Goal: Register for event/course

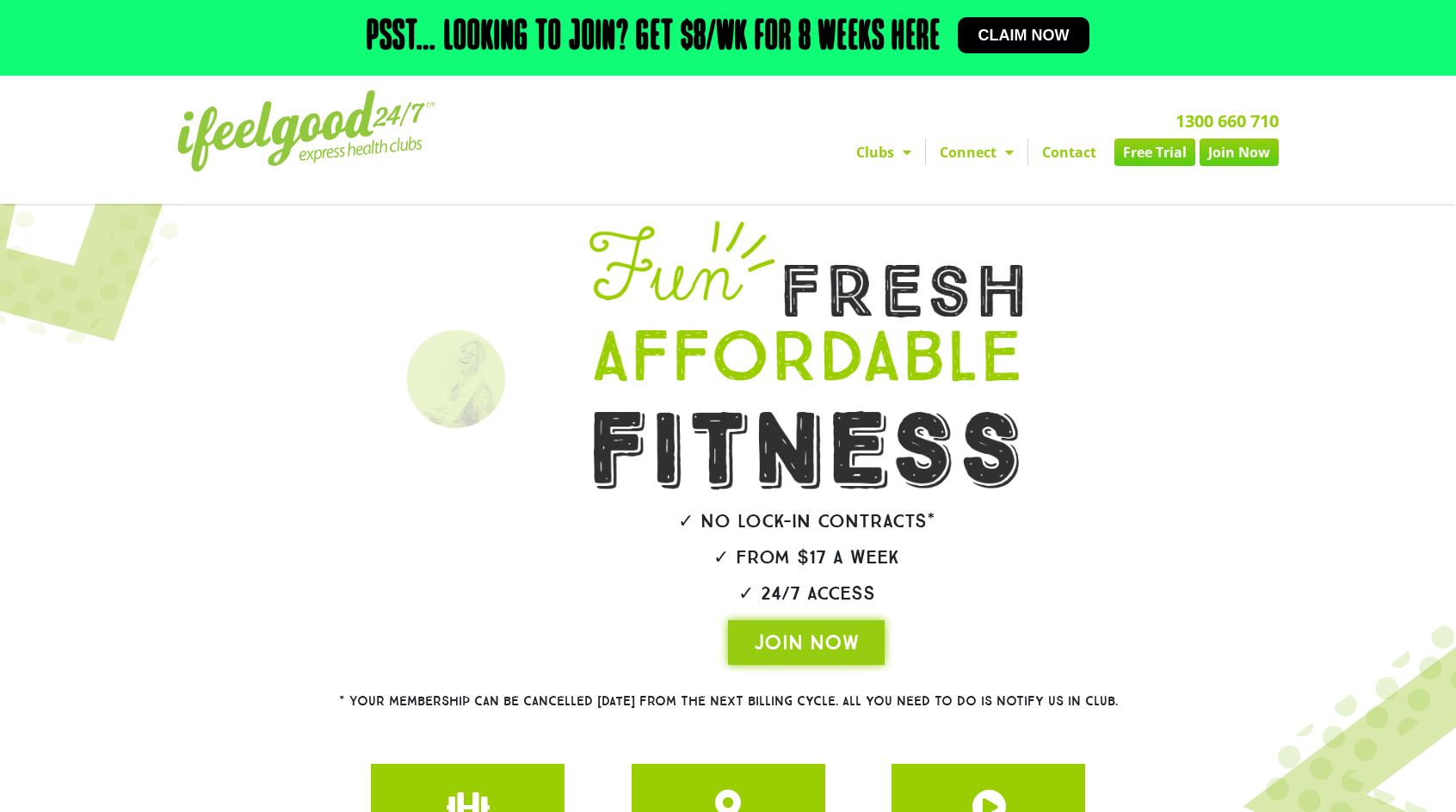
click at [1007, 37] on span "Claim now" at bounding box center [1024, 35] width 91 height 16
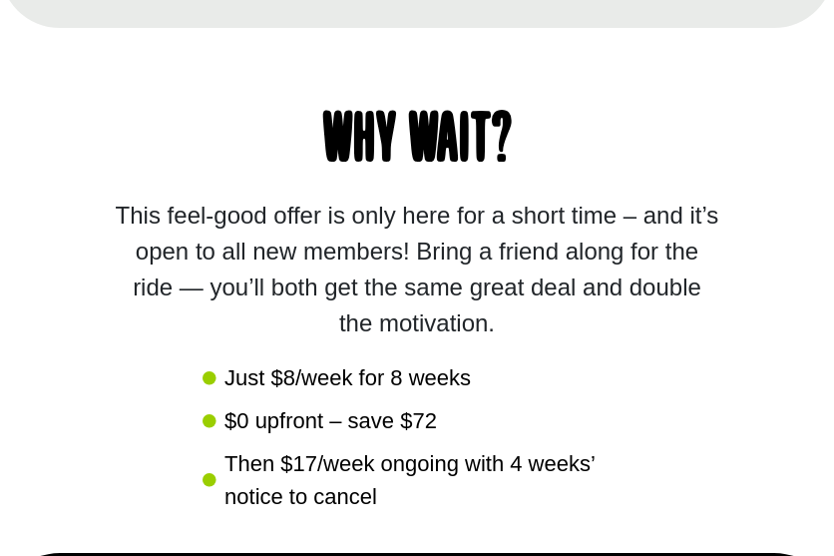
scroll to position [2158, 0]
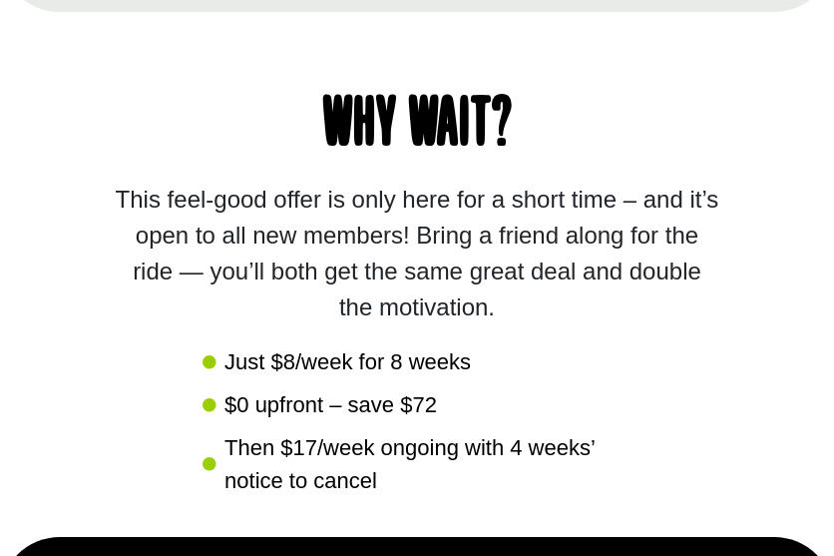
click at [221, 472] on span "Then $17/week ongoing with 4 weeks’ notice to cancel" at bounding box center [426, 464] width 412 height 66
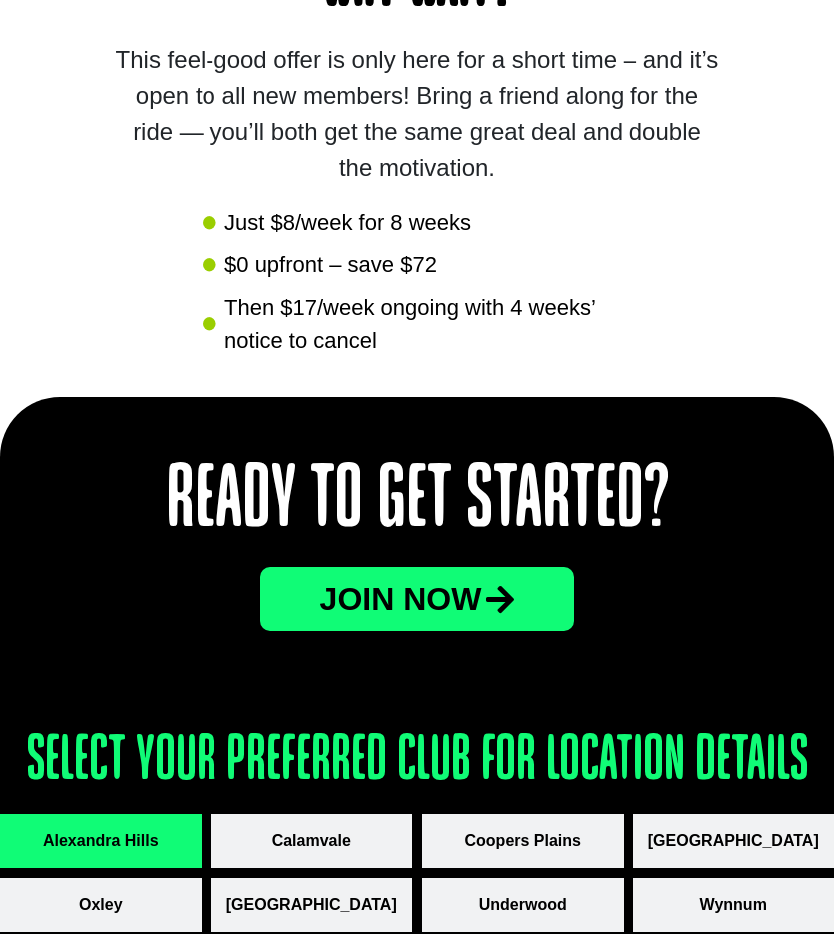
scroll to position [2258, 0]
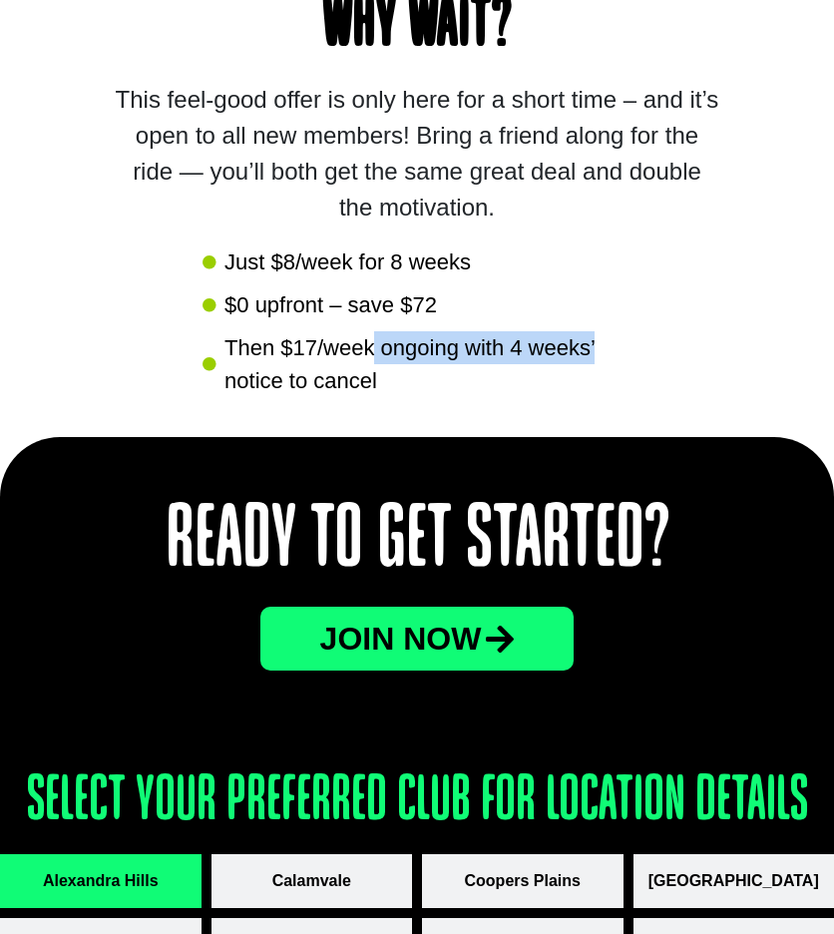
drag, startPoint x: 377, startPoint y: 345, endPoint x: 602, endPoint y: 358, distance: 224.9
click at [602, 358] on span "Then $17/week ongoing with 4 weeks’ notice to cancel" at bounding box center [426, 364] width 412 height 66
click at [493, 389] on span "Then $17/week ongoing with 4 weeks’ notice to cancel" at bounding box center [426, 364] width 412 height 66
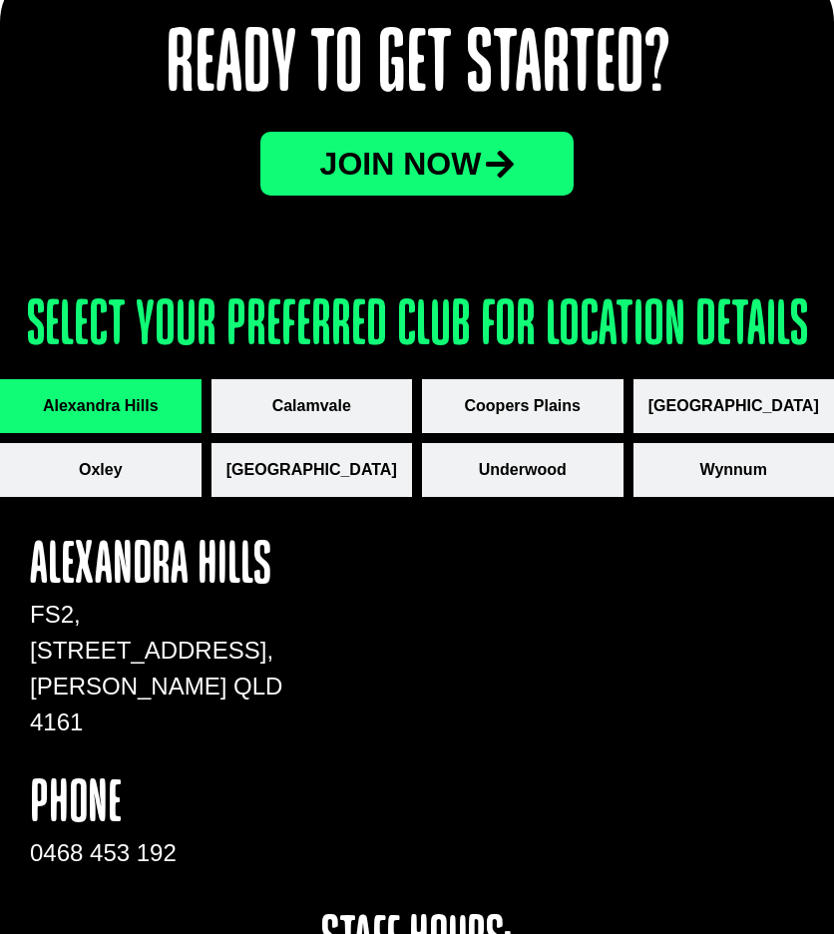
scroll to position [2757, 0]
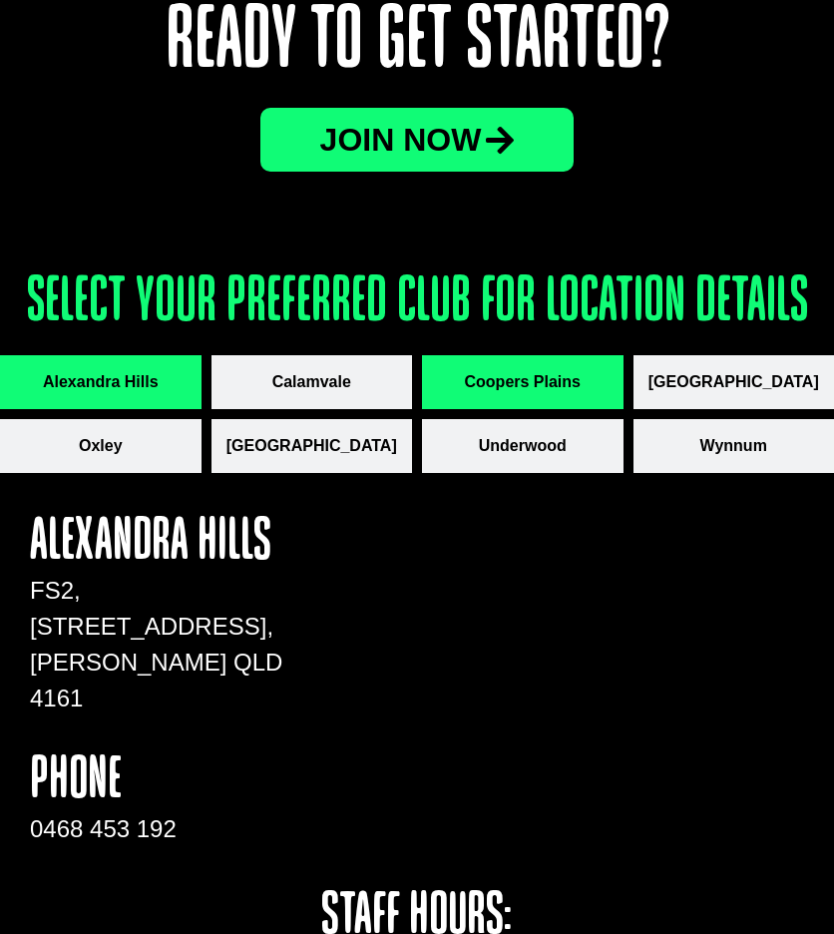
click at [492, 389] on span "Coopers Plains" at bounding box center [523, 382] width 116 height 24
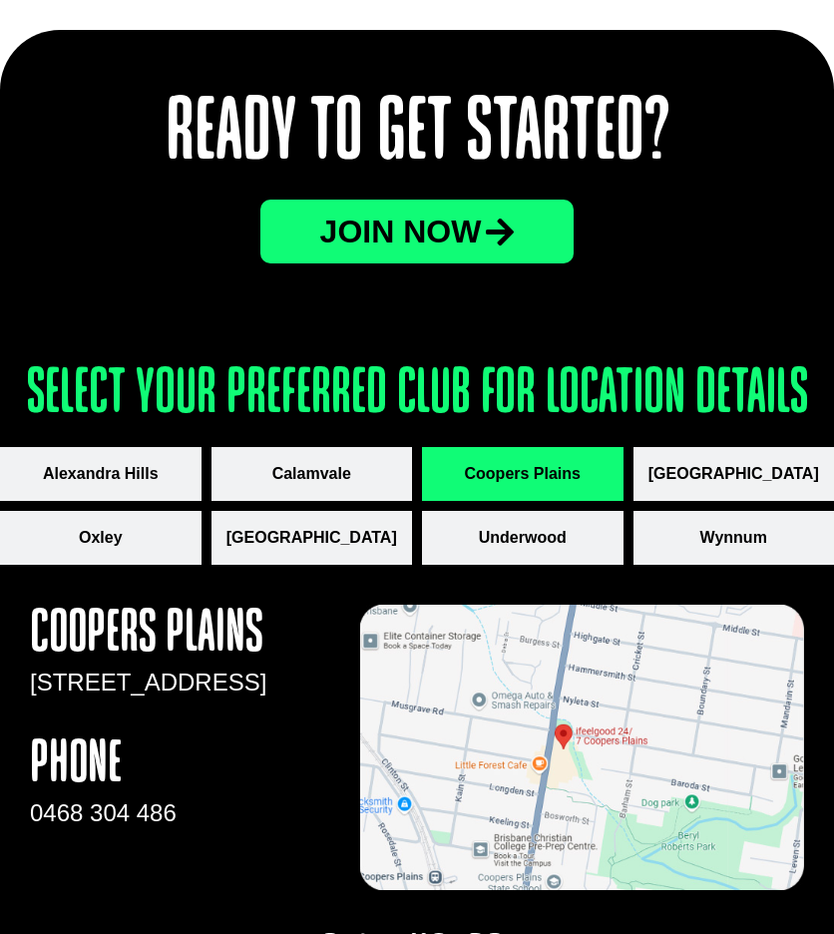
scroll to position [2657, 0]
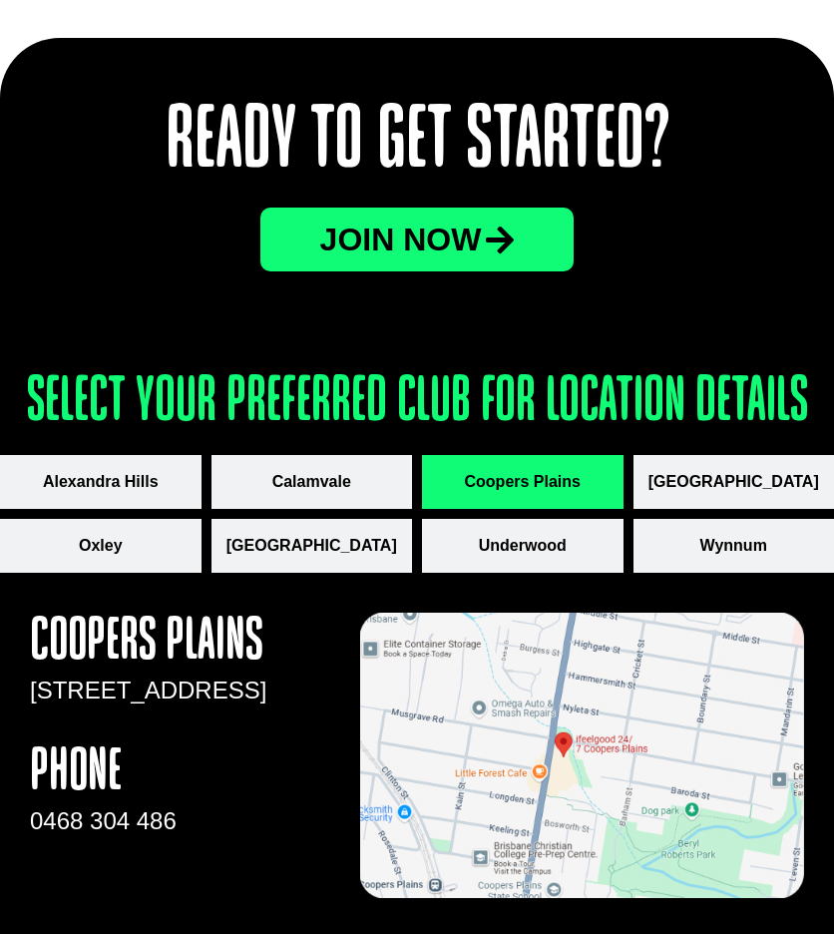
click at [447, 242] on span "JOin now" at bounding box center [401, 240] width 162 height 32
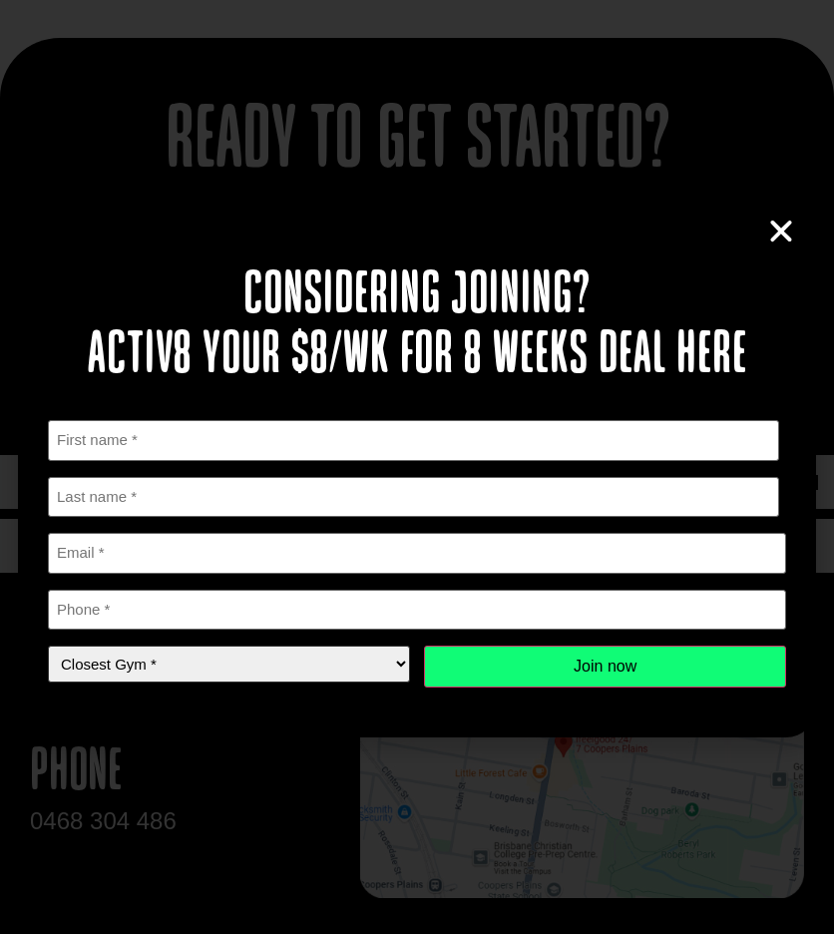
click at [368, 659] on select "Closest Gym * Alexandra Hills Calamvale Coopers Plains Middle Park Oxley Park R…" at bounding box center [229, 664] width 362 height 37
select select "Coopers Plains"
click at [48, 646] on select "Closest Gym * Alexandra Hills Calamvale Coopers Plains Middle Park Oxley Park R…" at bounding box center [229, 664] width 362 height 37
click at [771, 233] on icon "Close" at bounding box center [781, 232] width 30 height 30
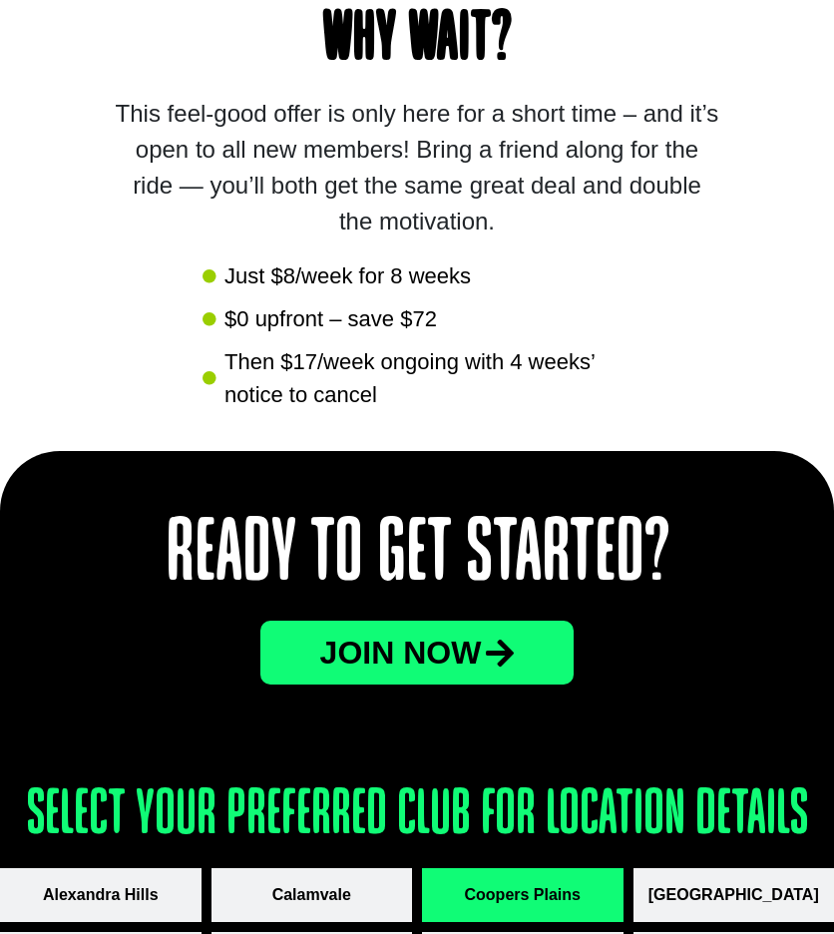
scroll to position [2249, 0]
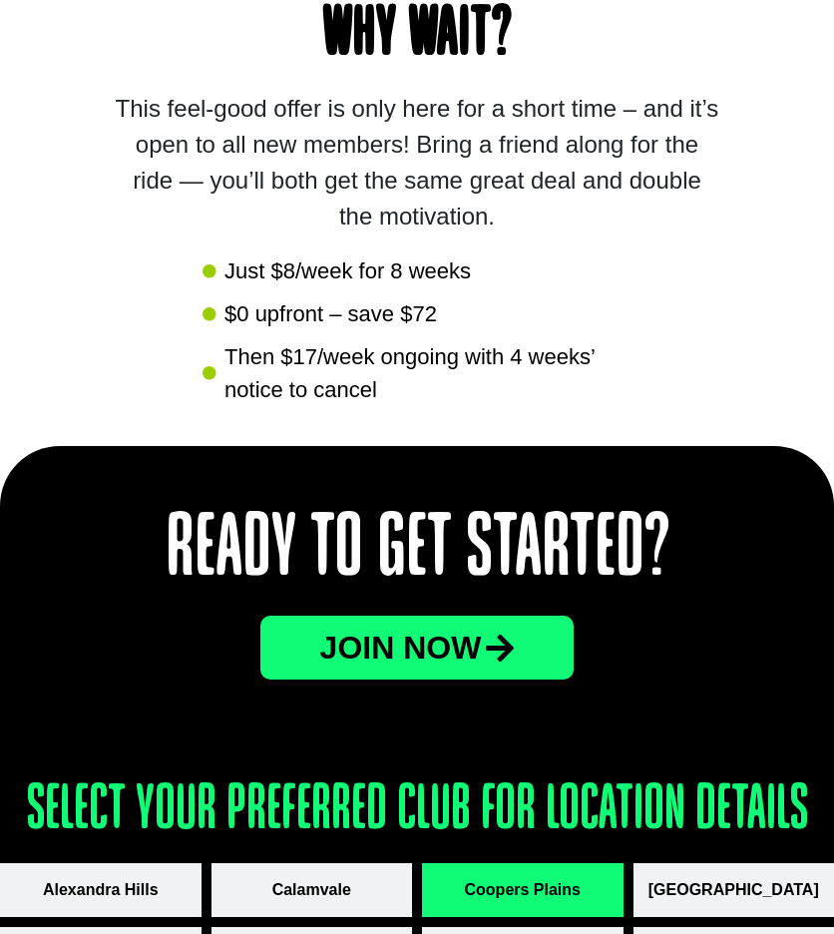
click at [366, 661] on span "JOin now" at bounding box center [401, 648] width 162 height 32
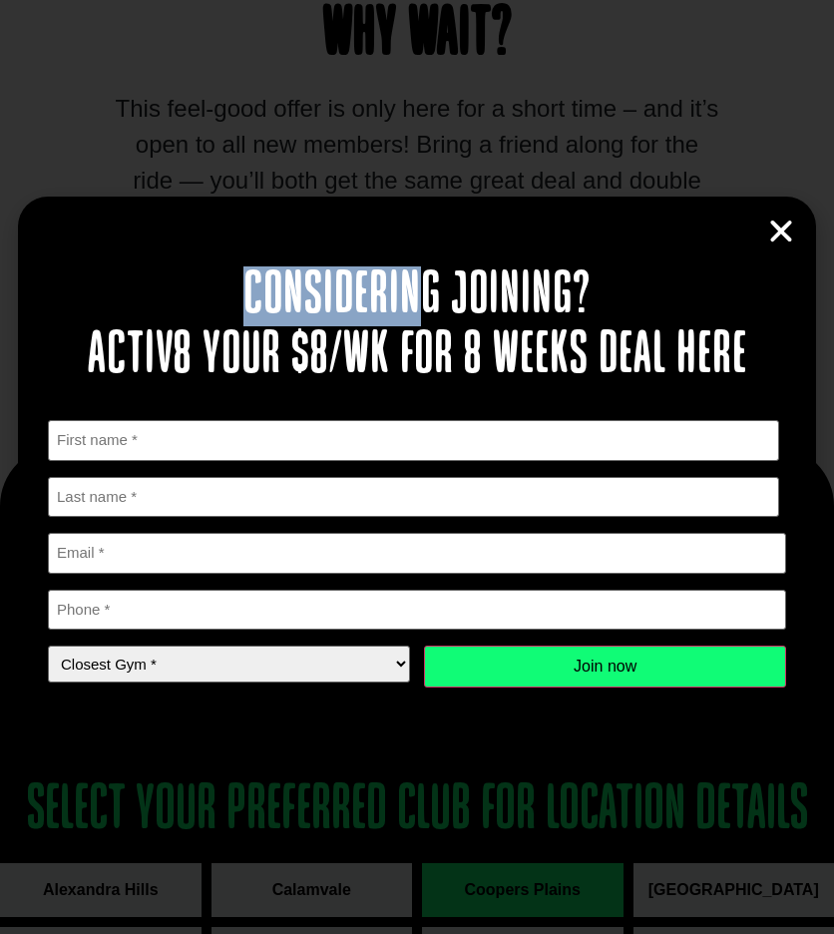
drag, startPoint x: 255, startPoint y: 297, endPoint x: 381, endPoint y: 328, distance: 129.5
click at [381, 328] on h2 "Considering joining? Activ8 your $8/wk for 8 weeks deal here" at bounding box center [417, 326] width 739 height 120
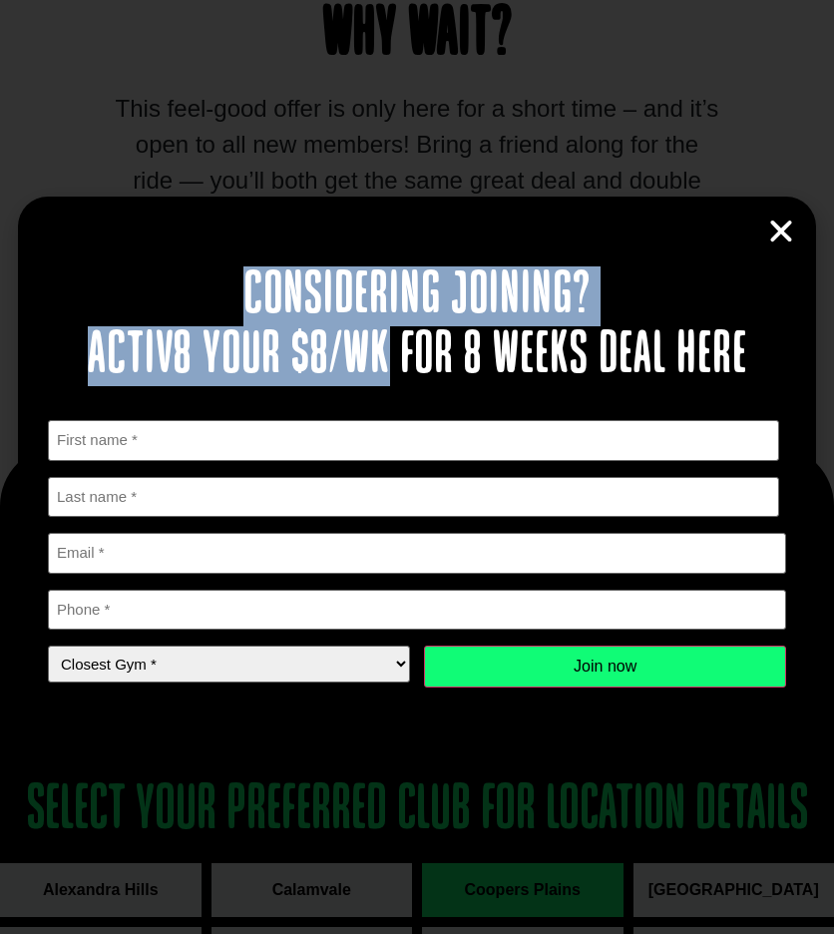
click at [186, 344] on h2 "Considering joining? Activ8 your $8/wk for 8 weeks deal here" at bounding box center [417, 326] width 739 height 120
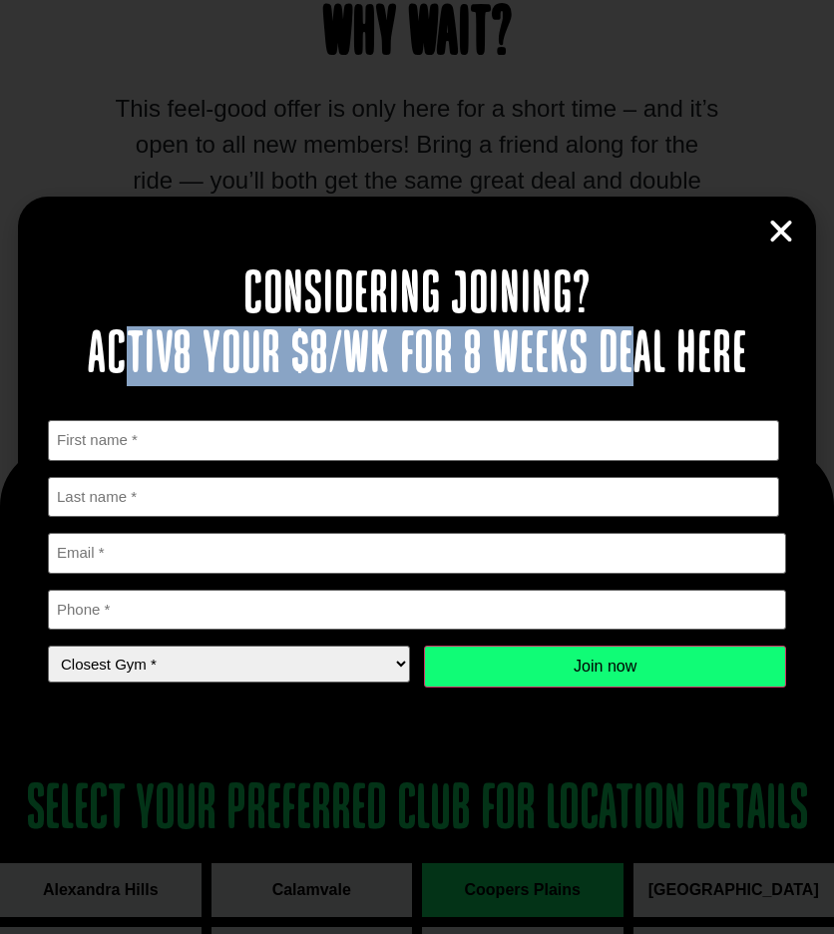
drag, startPoint x: 130, startPoint y: 365, endPoint x: 625, endPoint y: 369, distance: 495.0
click at [625, 369] on h2 "Considering joining? Activ8 your $8/wk for 8 weeks deal here" at bounding box center [417, 326] width 739 height 120
drag, startPoint x: 625, startPoint y: 369, endPoint x: 664, endPoint y: 368, distance: 38.9
click at [636, 368] on h2 "Considering joining? Activ8 your $8/wk for 8 weeks deal here" at bounding box center [417, 326] width 739 height 120
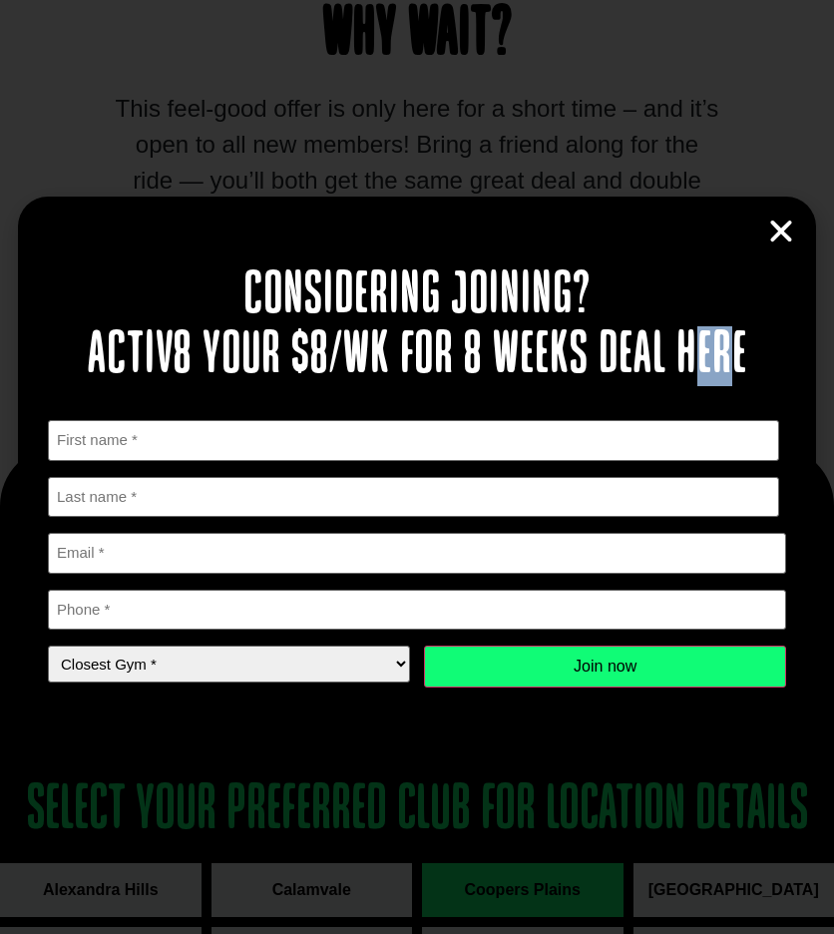
drag, startPoint x: 729, startPoint y: 361, endPoint x: 533, endPoint y: 361, distance: 195.6
click at [692, 361] on h2 "Considering joining? Activ8 your $8/wk for 8 weeks deal here" at bounding box center [417, 326] width 739 height 120
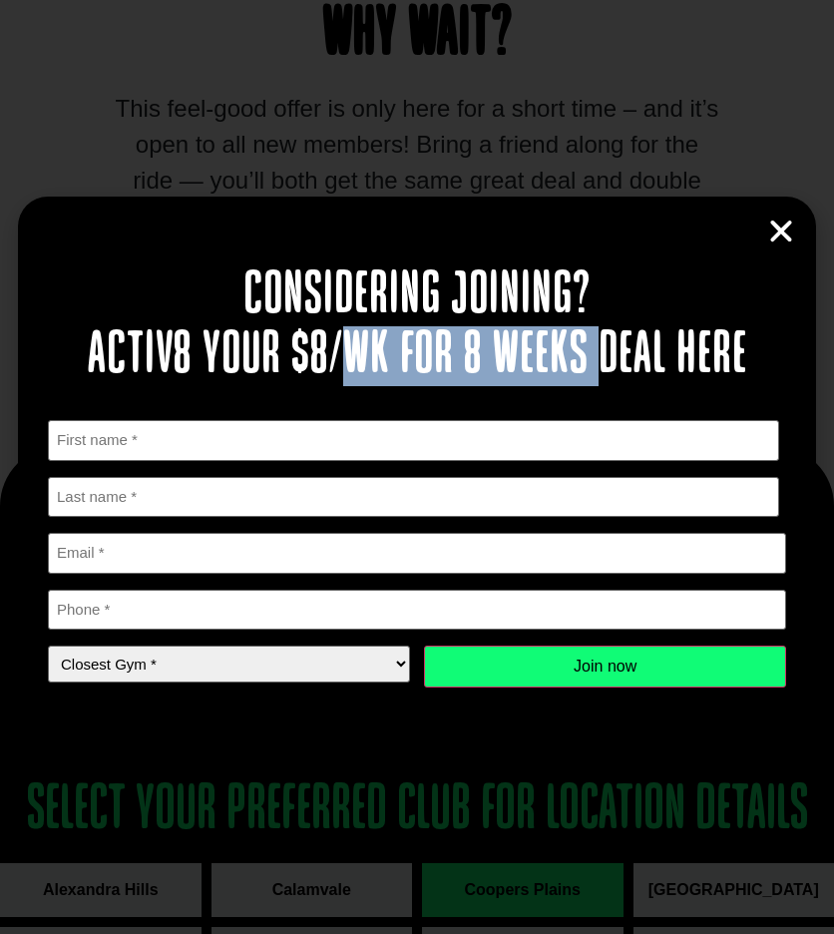
drag, startPoint x: 533, startPoint y: 361, endPoint x: 330, endPoint y: 362, distance: 202.6
click at [330, 362] on h2 "Considering joining? Activ8 your $8/wk for 8 weeks deal here" at bounding box center [417, 326] width 739 height 120
click at [325, 362] on h2 "Considering joining? Activ8 your $8/wk for 8 weeks deal here" at bounding box center [417, 326] width 739 height 120
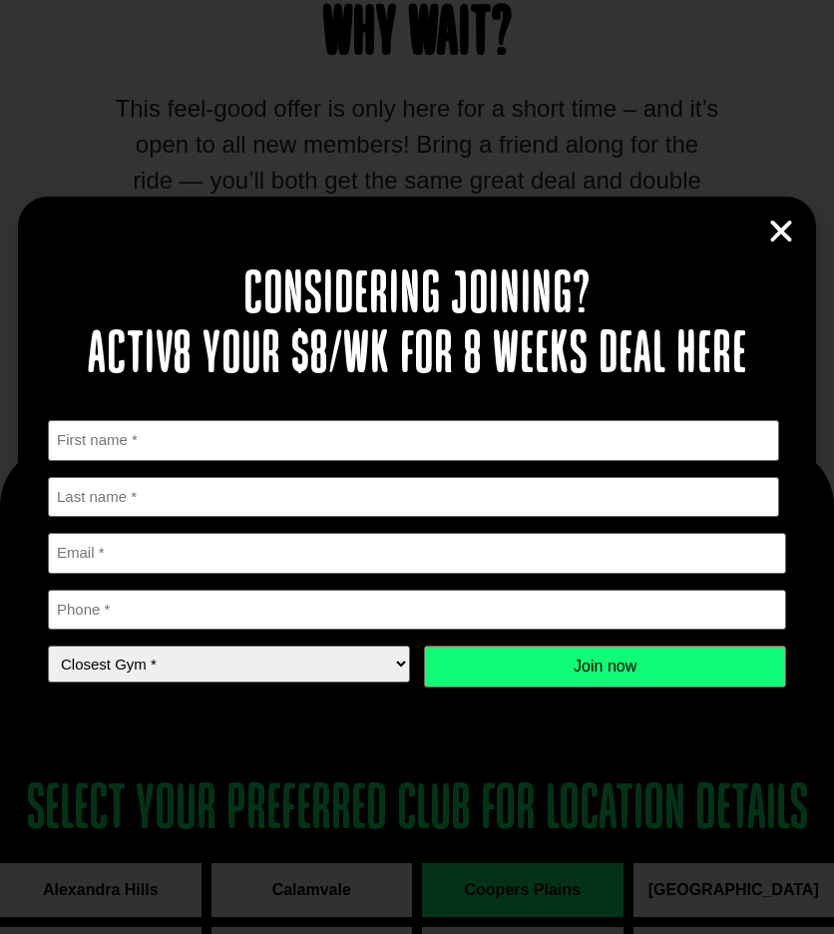
click at [539, 304] on h2 "Considering joining? Activ8 your $8/wk for 8 weeks deal here" at bounding box center [417, 326] width 739 height 120
drag, startPoint x: 643, startPoint y: 283, endPoint x: 487, endPoint y: 281, distance: 155.7
click at [487, 281] on h2 "Considering joining? Activ8 your $8/wk for 8 weeks deal here" at bounding box center [417, 326] width 739 height 120
click at [487, 277] on h2 "Considering joining? Activ8 your $8/wk for 8 weeks deal here" at bounding box center [417, 326] width 739 height 120
click at [372, 439] on input "First" at bounding box center [414, 440] width 732 height 41
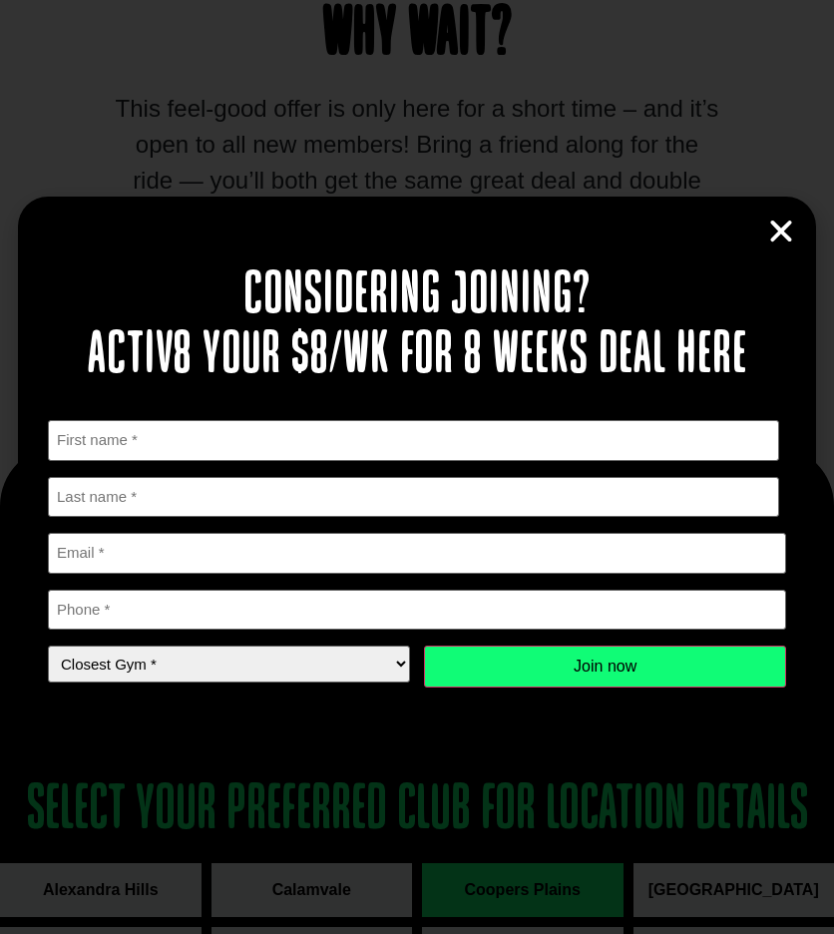
click at [267, 413] on div "" * " indicates required fields First Name * First Last Name * Last name Email …" at bounding box center [417, 565] width 739 height 319
click at [255, 435] on input "First" at bounding box center [414, 440] width 732 height 41
type input "Ben"
type input "G"
click at [73, 554] on input "Email *" at bounding box center [417, 553] width 739 height 41
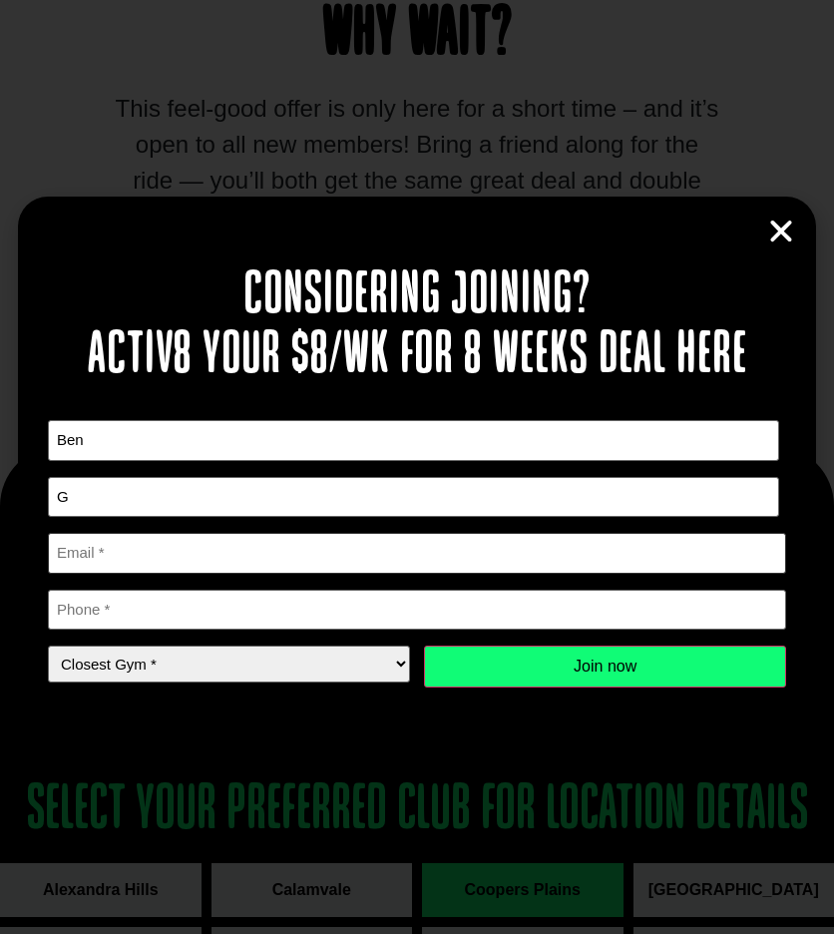
type input "h"
type input "hongsongtang003@gmail.com"
click at [68, 609] on input "Phone *" at bounding box center [417, 610] width 739 height 41
type input "0481012287"
click at [190, 663] on select "Closest Gym * Alexandra Hills Calamvale Coopers Plains Middle Park Oxley Park R…" at bounding box center [229, 664] width 362 height 37
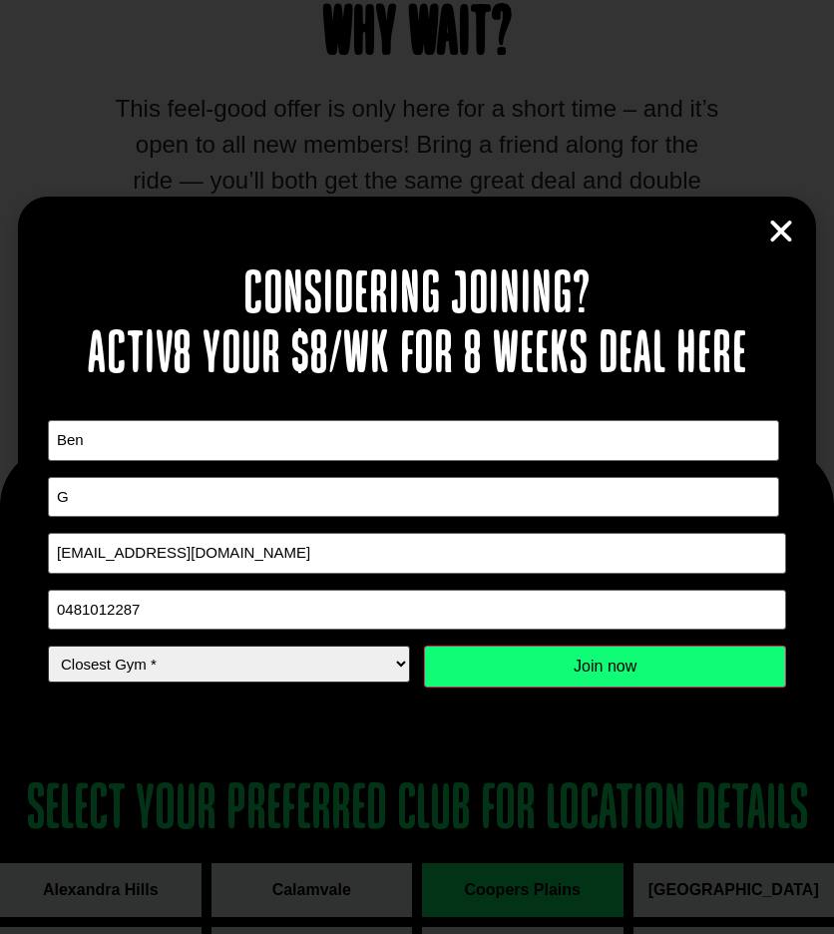
select select "Coopers Plains"
click at [48, 646] on select "Closest Gym * Alexandra Hills Calamvale Coopers Plains Middle Park Oxley Park R…" at bounding box center [229, 664] width 362 height 37
click at [381, 747] on div "Considering joining? Activ8 your $8/wk for 8 weeks deal here " * " indicates re…" at bounding box center [417, 467] width 834 height 934
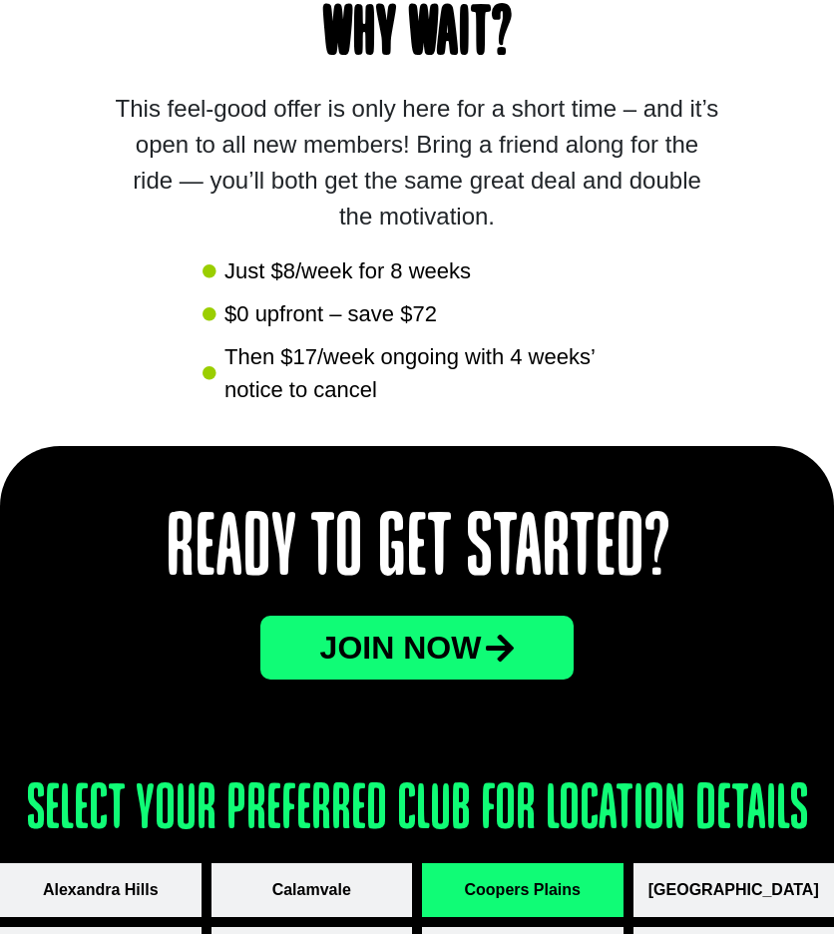
click at [407, 628] on link "JOin now" at bounding box center [417, 648] width 314 height 64
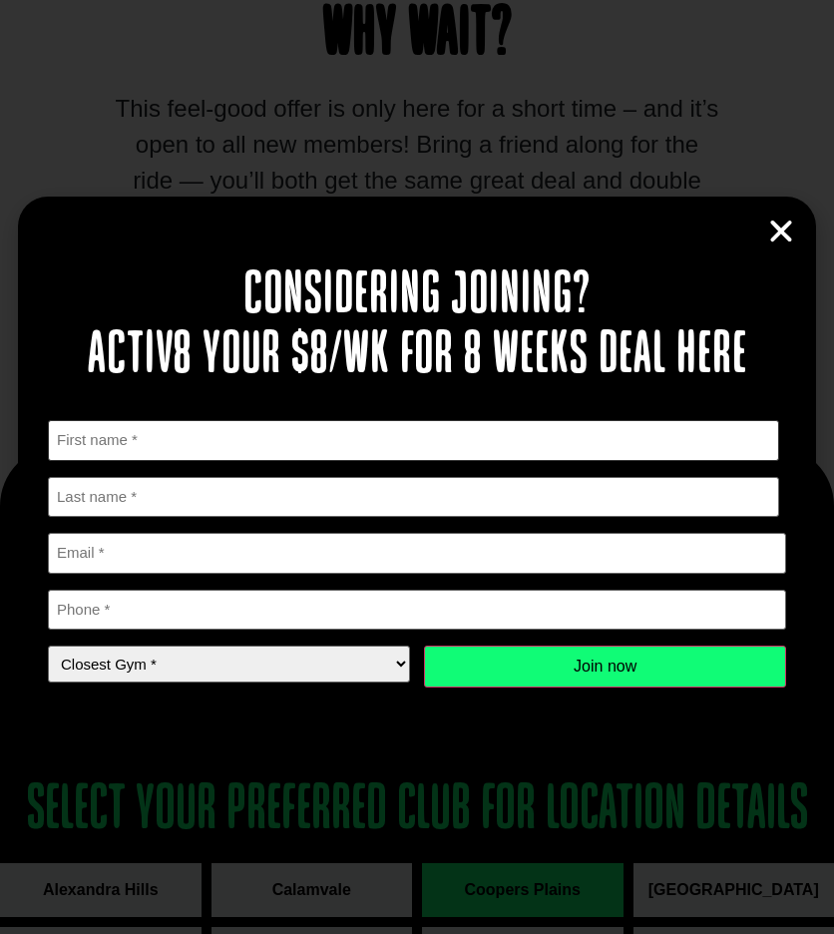
click at [262, 461] on input "First" at bounding box center [414, 440] width 732 height 41
type input "Ben"
type input "G"
click at [176, 558] on input "Email *" at bounding box center [417, 553] width 739 height 41
type input "hongsongtang003@gmail.com"
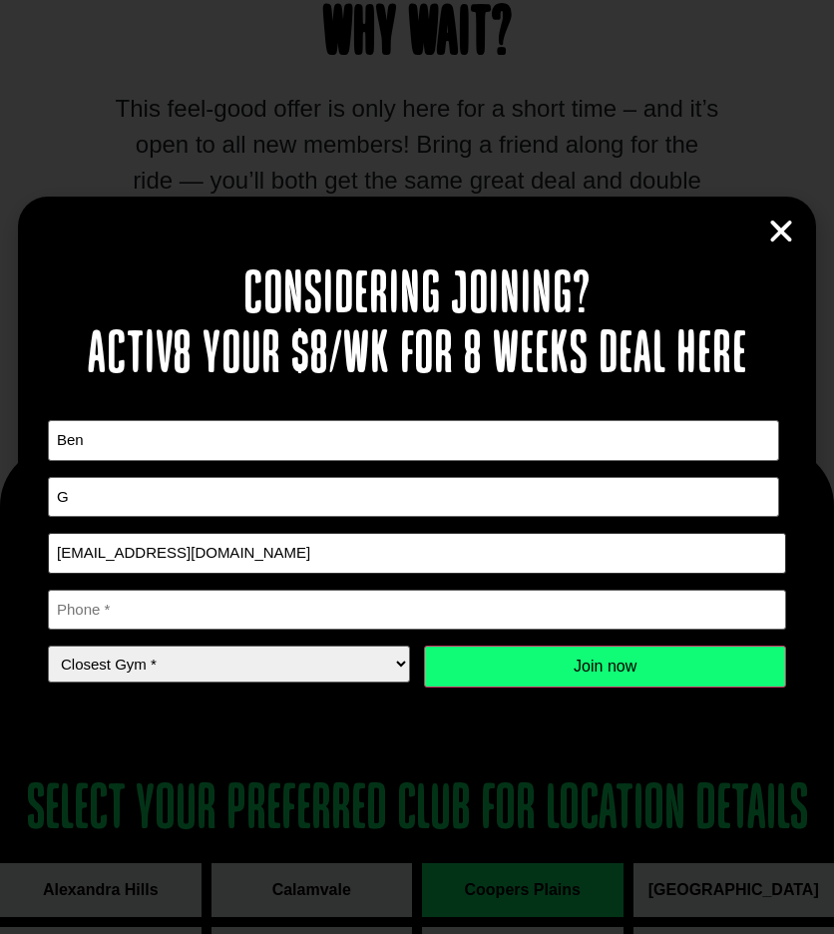
type input "0481012287"
click at [188, 658] on select "Closest Gym * Alexandra Hills Calamvale Coopers Plains Middle Park Oxley Park R…" at bounding box center [229, 664] width 362 height 37
select select "Coopers Plains"
click at [48, 646] on select "Closest Gym * Alexandra Hills Calamvale Coopers Plains Middle Park Oxley Park R…" at bounding box center [229, 664] width 362 height 37
click at [288, 723] on div at bounding box center [417, 710] width 739 height 32
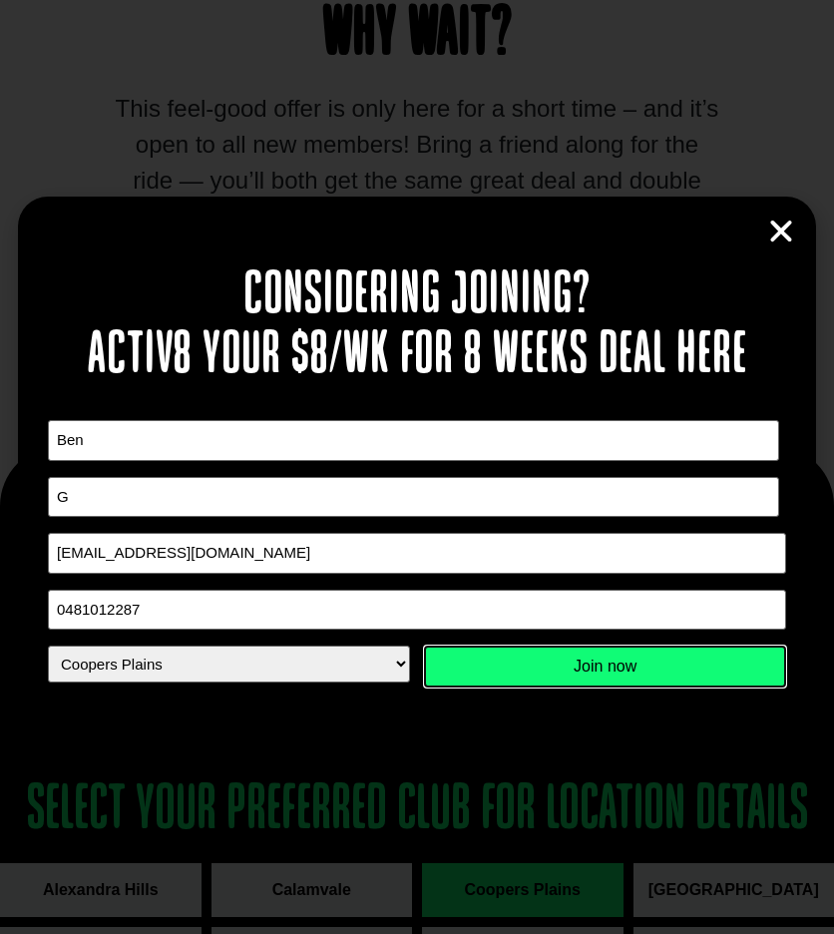
click at [586, 685] on input "Join now" at bounding box center [605, 667] width 362 height 42
click at [585, 666] on input "Join now" at bounding box center [605, 667] width 362 height 42
click at [437, 295] on h2 "Considering joining? Activ8 your $8/wk for 8 weeks deal here" at bounding box center [417, 326] width 739 height 120
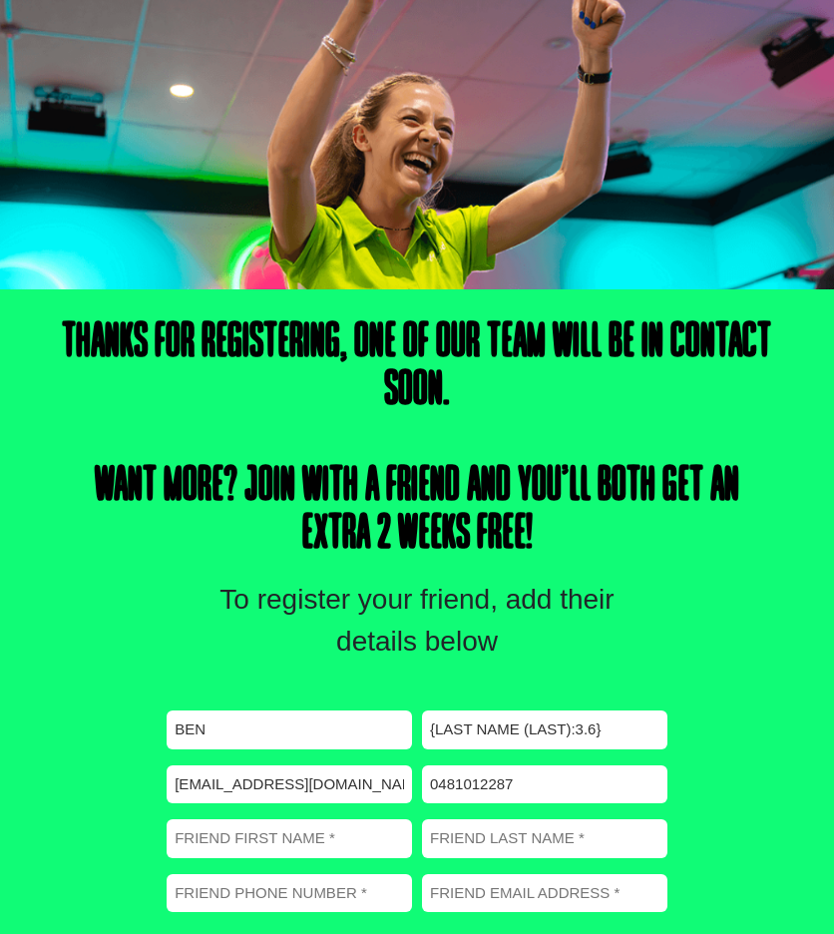
scroll to position [499, 0]
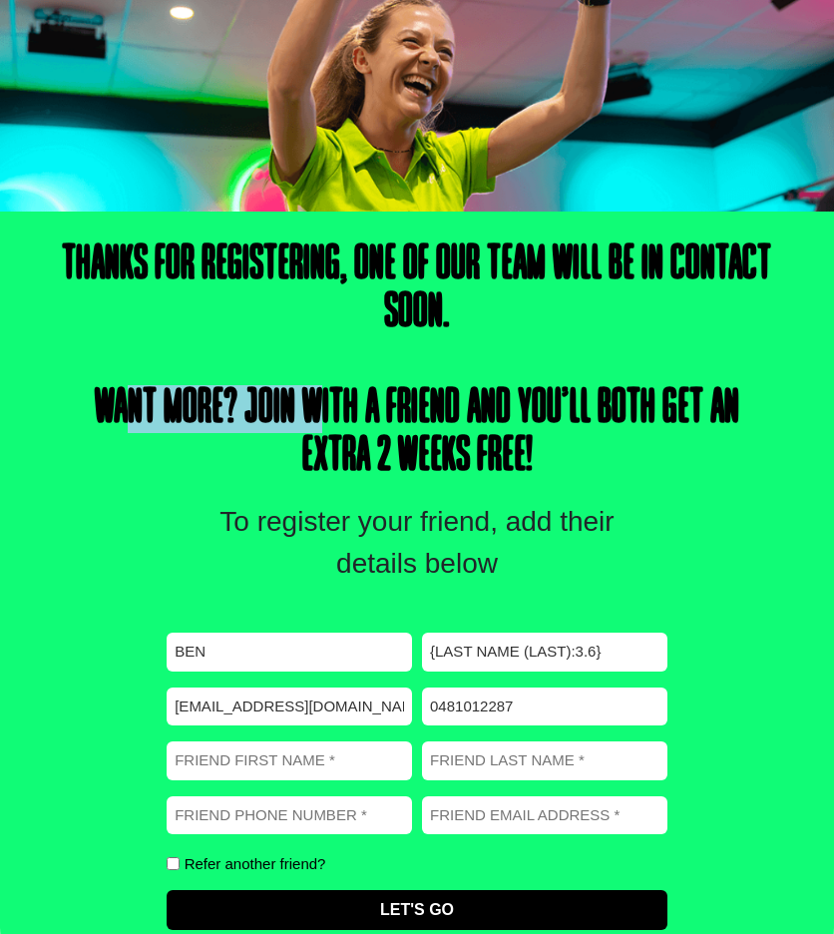
drag, startPoint x: 106, startPoint y: 401, endPoint x: 305, endPoint y: 395, distance: 199.7
click at [305, 395] on h4 "Thanks for registering, one of our team will be in contact soon. Want more? Joi…" at bounding box center [418, 362] width 718 height 240
click at [300, 404] on h4 "Thanks for registering, one of our team will be in contact soon. Want more? Joi…" at bounding box center [418, 362] width 718 height 240
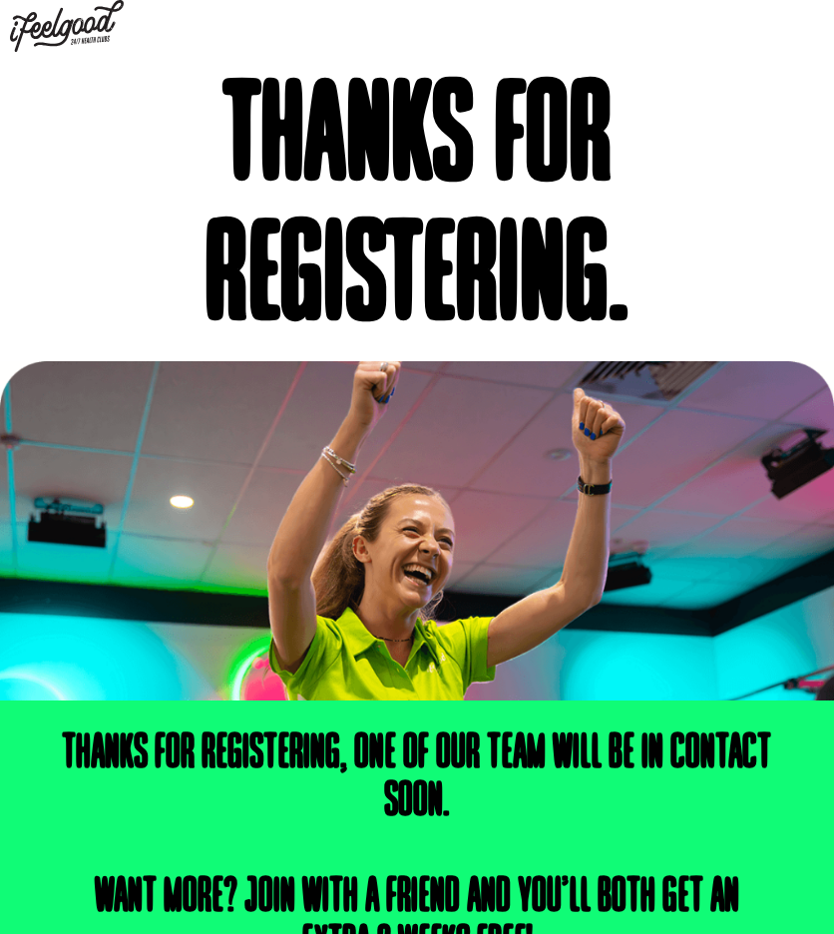
scroll to position [0, 0]
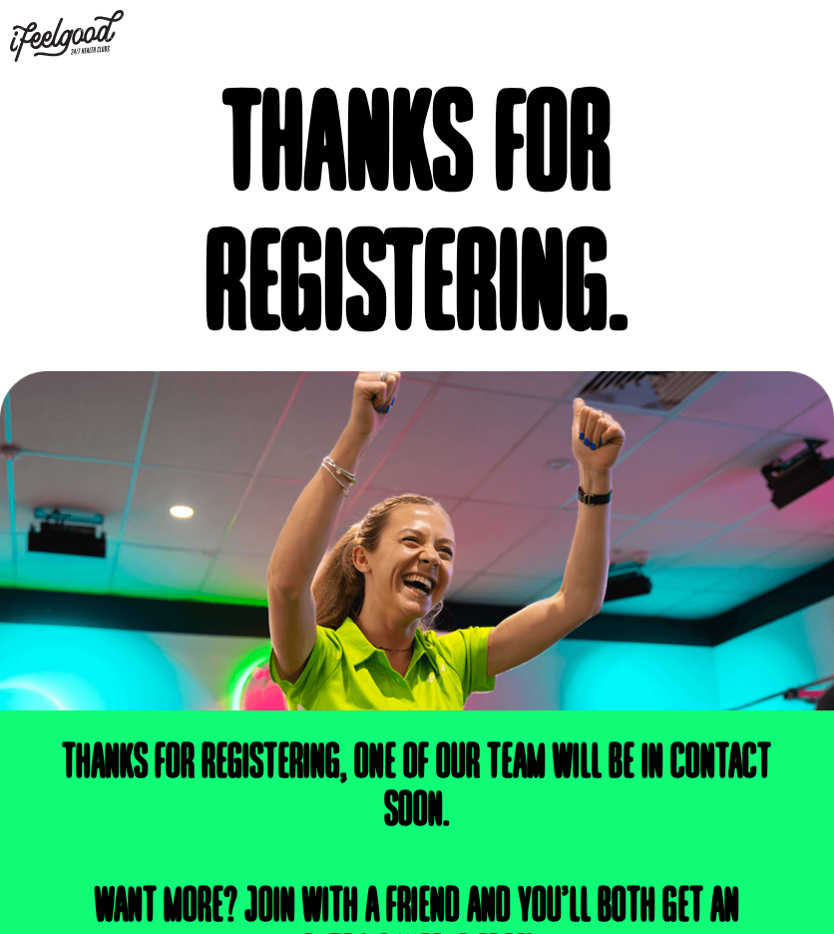
click at [450, 557] on img at bounding box center [417, 540] width 834 height 339
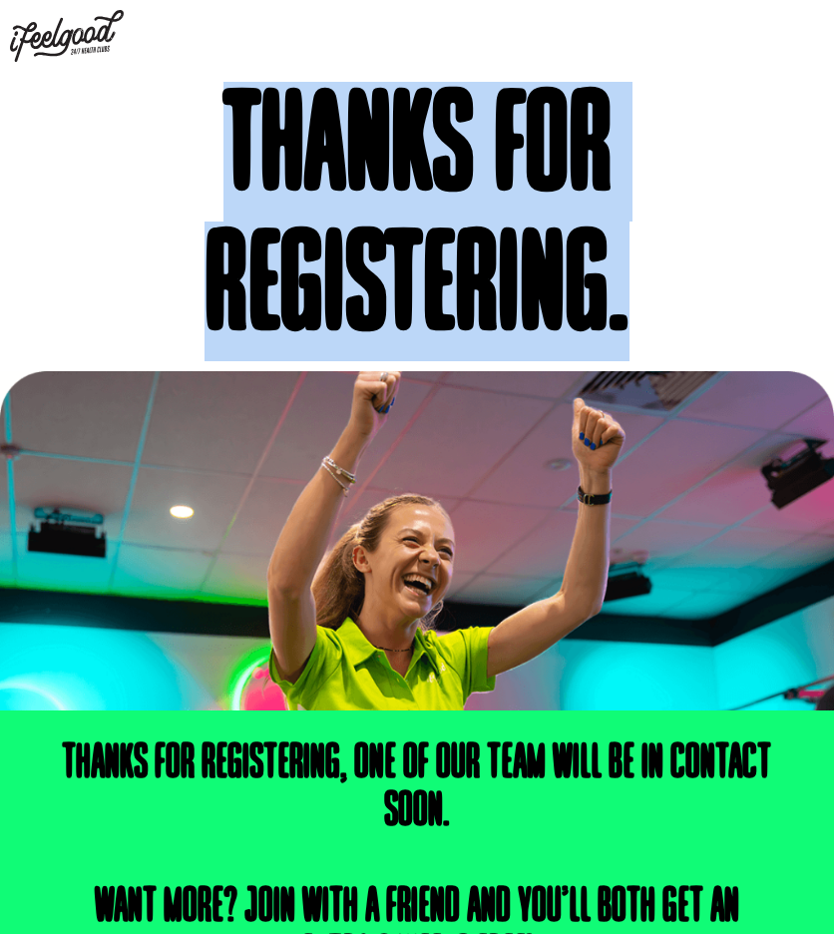
drag, startPoint x: 236, startPoint y: 133, endPoint x: 664, endPoint y: 310, distance: 463.6
click at [664, 310] on h1 "Thanks for registering." at bounding box center [417, 221] width 814 height 279
click at [667, 310] on h1 "Thanks for registering." at bounding box center [417, 221] width 814 height 279
click at [650, 311] on h1 "Thanks for registering." at bounding box center [417, 221] width 814 height 279
drag, startPoint x: 637, startPoint y: 305, endPoint x: 104, endPoint y: 124, distance: 563.1
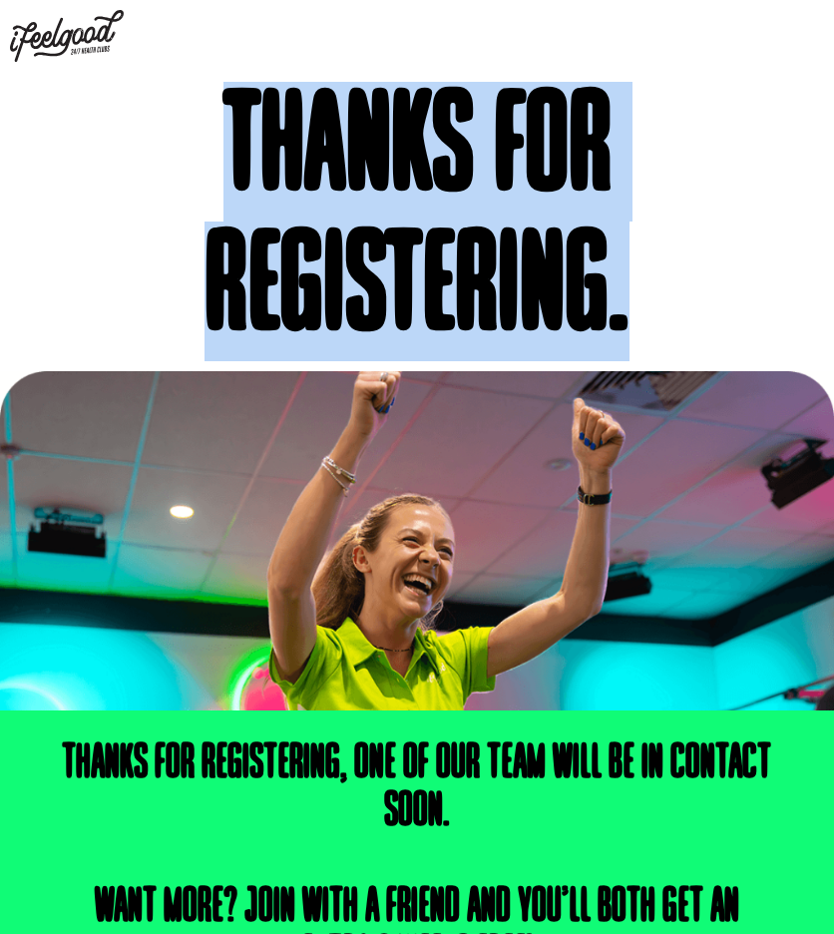
click at [104, 124] on h1 "Thanks for registering." at bounding box center [417, 221] width 814 height 279
click at [107, 122] on h1 "Thanks for registering." at bounding box center [417, 221] width 814 height 279
click at [220, 143] on h1 "Thanks for registering." at bounding box center [417, 221] width 814 height 279
drag, startPoint x: 361, startPoint y: 140, endPoint x: 627, endPoint y: 303, distance: 311.9
click at [627, 303] on h1 "Thanks for registering." at bounding box center [417, 221] width 814 height 279
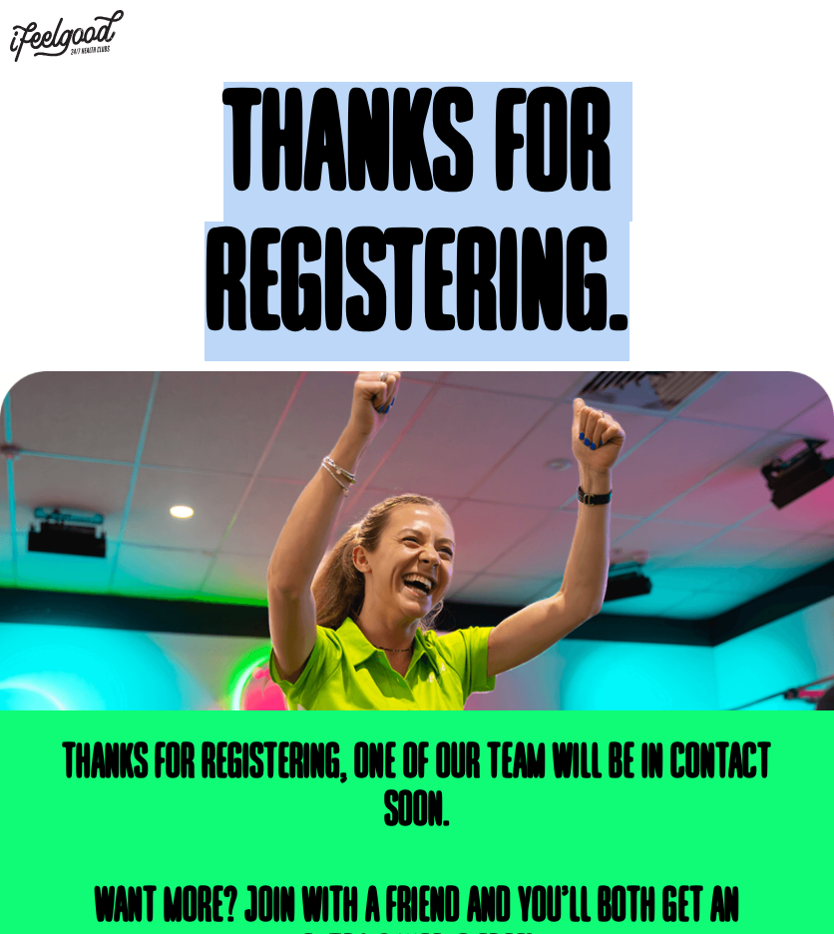
click at [627, 302] on h1 "Thanks for registering." at bounding box center [417, 221] width 814 height 279
click at [600, 281] on h1 "Thanks for registering." at bounding box center [417, 221] width 814 height 279
click at [341, 170] on h1 "Thanks for registering." at bounding box center [417, 221] width 814 height 279
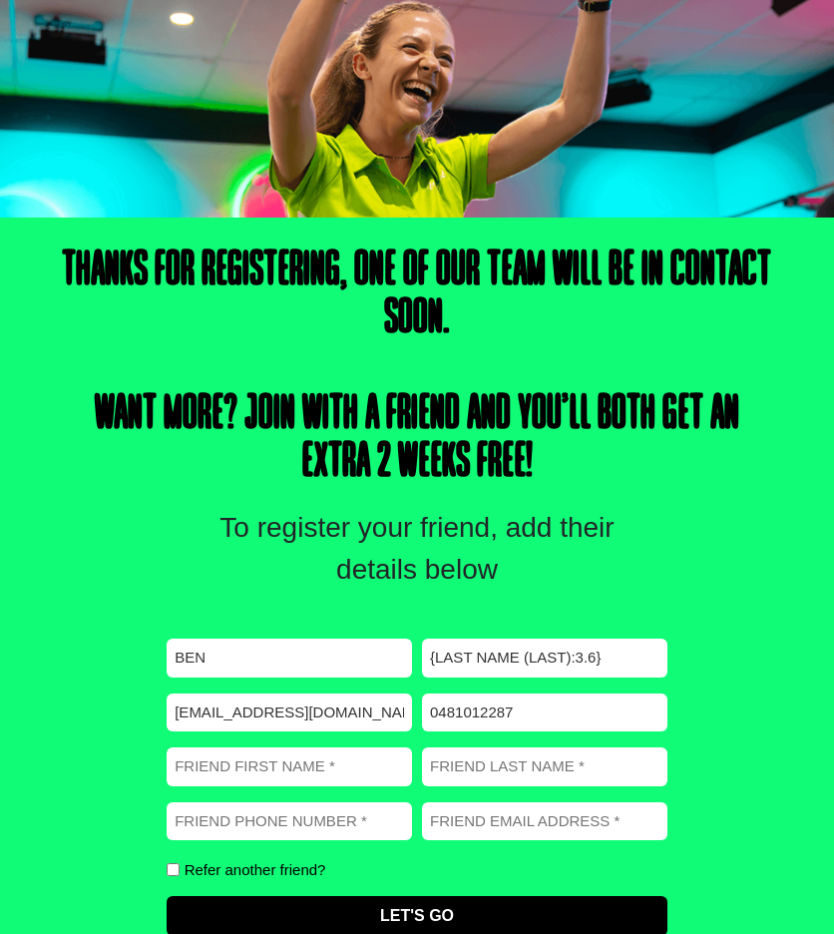
scroll to position [553, 0]
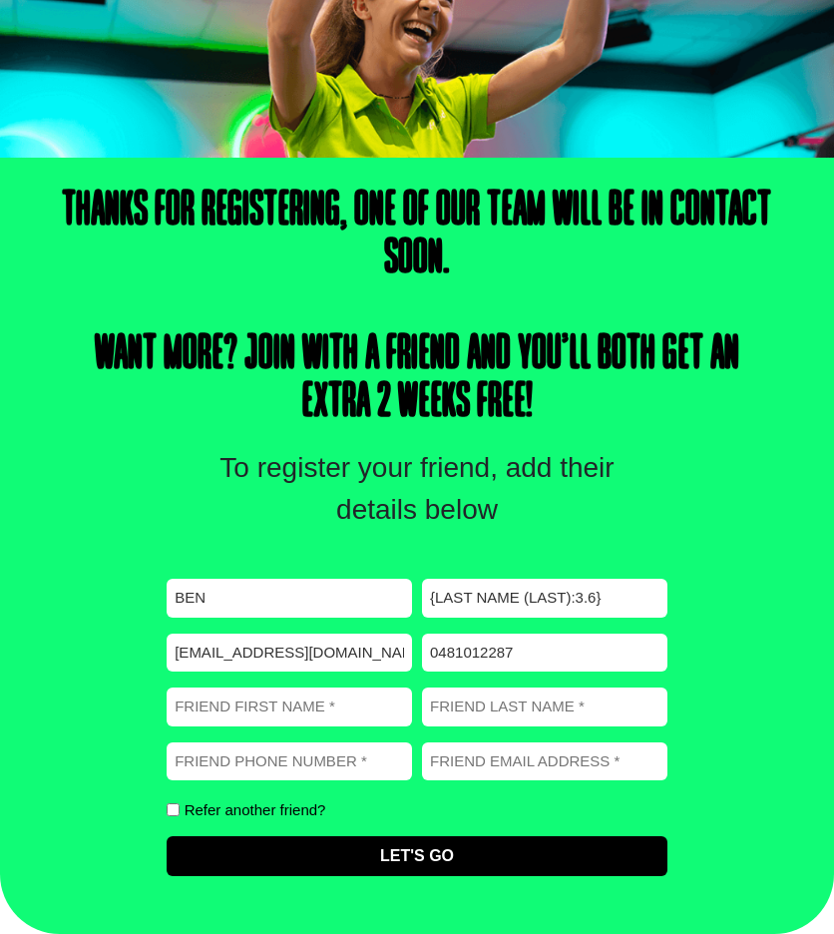
click at [511, 614] on input "{Last Name (Last):3.6}" at bounding box center [545, 598] width 246 height 39
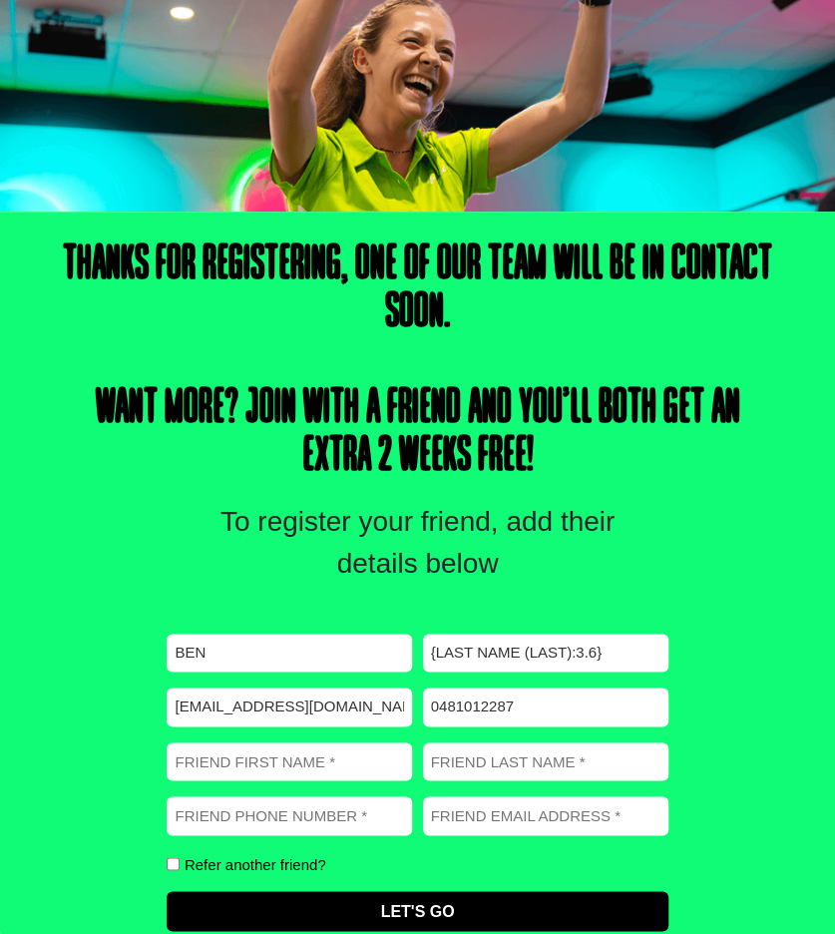
scroll to position [0, 12]
drag, startPoint x: 327, startPoint y: 708, endPoint x: 413, endPoint y: 713, distance: 86.0
click at [413, 713] on div "First name (Required) Ben Last name (Required) {Last Name (Last):3.6} Email (Re…" at bounding box center [417, 782] width 501 height 297
click at [384, 710] on input "[EMAIL_ADDRESS][DOMAIN_NAME]" at bounding box center [290, 707] width 246 height 39
drag, startPoint x: 375, startPoint y: 709, endPoint x: 248, endPoint y: 699, distance: 128.1
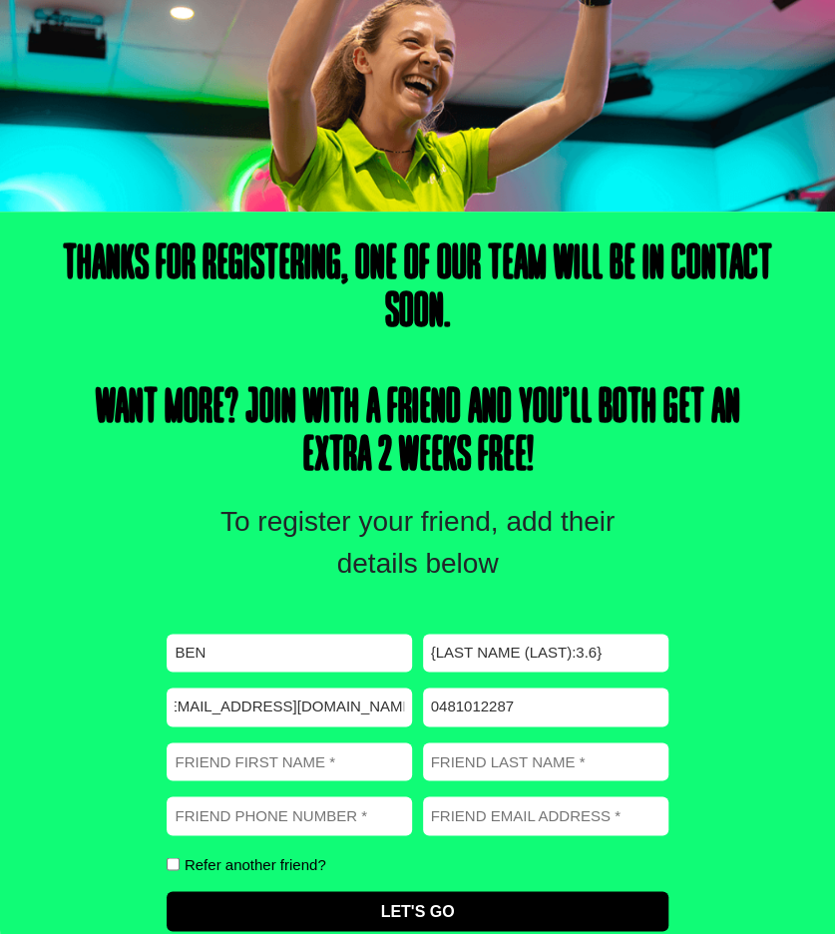
click at [265, 699] on input "[EMAIL_ADDRESS][DOMAIN_NAME]" at bounding box center [290, 707] width 246 height 39
click at [243, 699] on input "[EMAIL_ADDRESS][DOMAIN_NAME]" at bounding box center [290, 707] width 246 height 39
drag, startPoint x: 240, startPoint y: 701, endPoint x: 92, endPoint y: 694, distance: 147.9
click at [92, 694] on div "Thanks for registering, one of our team will be in contact soon. Want more? Joi…" at bounding box center [417, 600] width 835 height 777
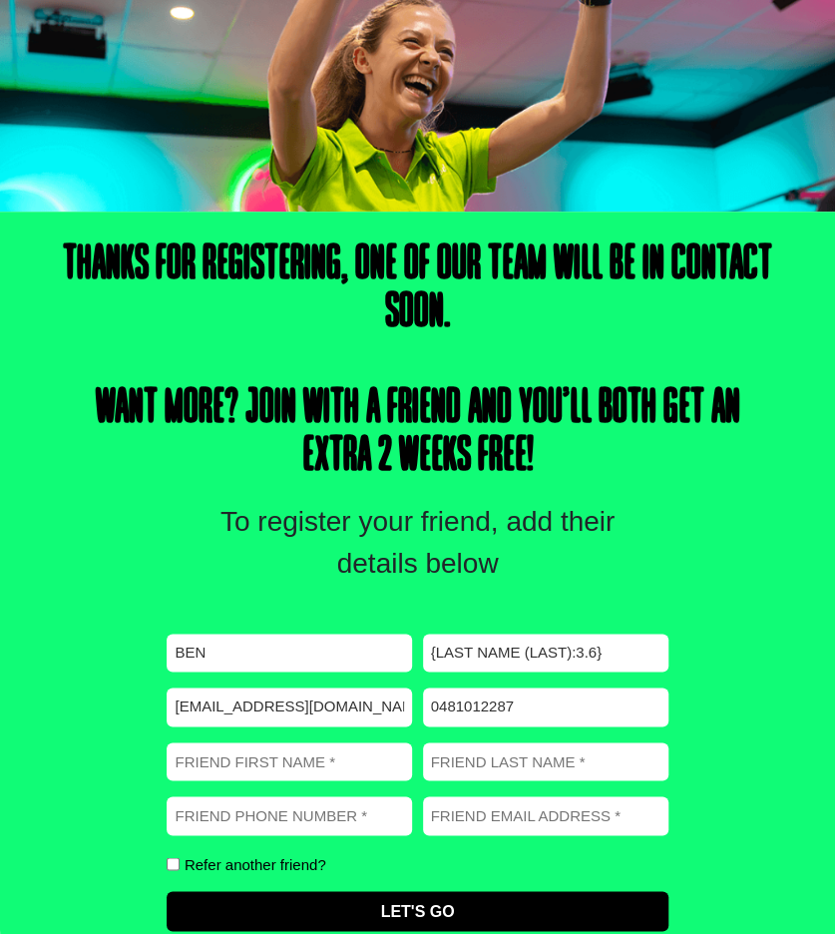
click at [211, 708] on input "hongsongtang003@gmail.com" at bounding box center [290, 707] width 246 height 39
drag, startPoint x: 315, startPoint y: 704, endPoint x: 482, endPoint y: 717, distance: 167.2
click at [482, 717] on div "First name (Required) Ben Last name (Required) {Last Name (Last):3.6} Email (Re…" at bounding box center [417, 782] width 501 height 297
click at [315, 693] on input "hongsongtang003@gmail.com" at bounding box center [290, 707] width 246 height 39
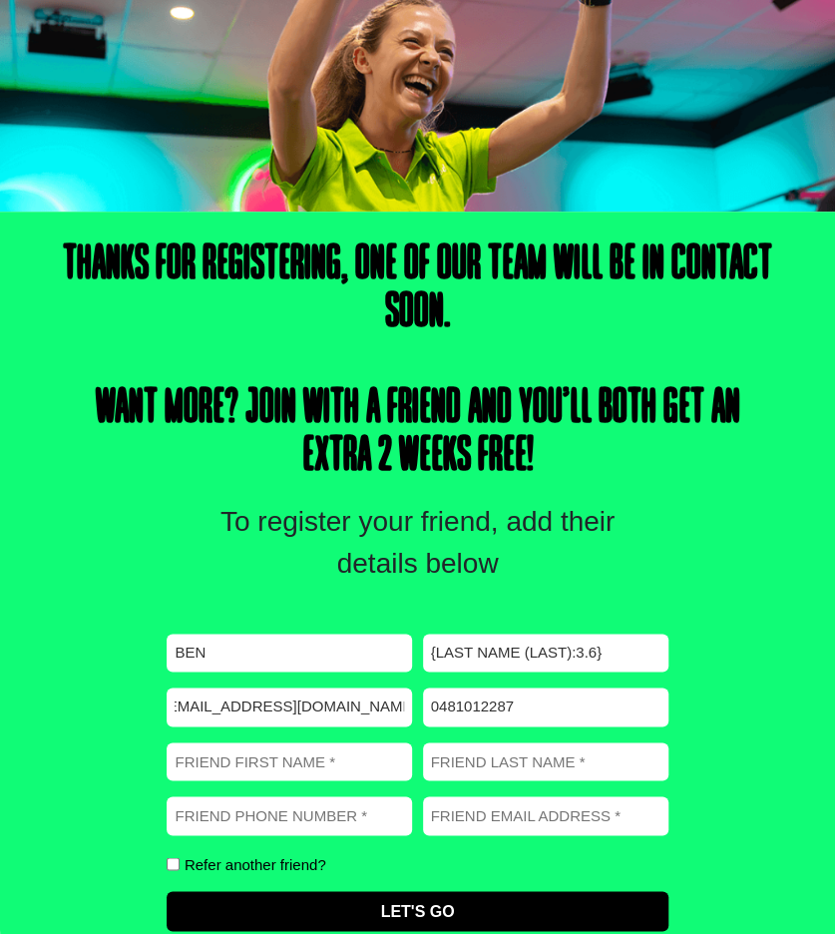
scroll to position [0, 0]
drag, startPoint x: 371, startPoint y: 701, endPoint x: 0, endPoint y: 650, distance: 374.7
click at [0, 650] on div "Thanks for registering, one of our team will be in contact soon. Want more? Joi…" at bounding box center [417, 600] width 835 height 777
click at [279, 689] on input "hongsongtang003@gmail.com" at bounding box center [290, 707] width 246 height 39
drag, startPoint x: 246, startPoint y: 703, endPoint x: 469, endPoint y: 713, distance: 223.8
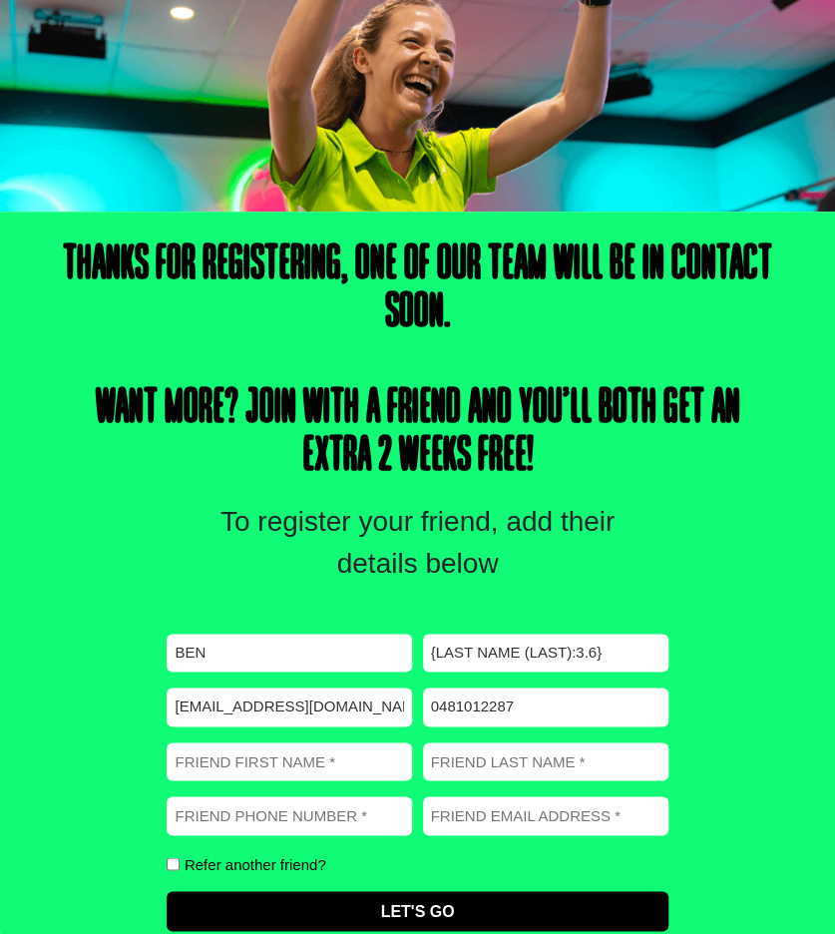
click at [458, 711] on div "First name (Required) Ben Last name (Required) {Last Name (Last):3.6} Email (Re…" at bounding box center [417, 782] width 501 height 297
click at [391, 713] on input "hongsongtang003@gmail.com" at bounding box center [290, 707] width 246 height 39
drag, startPoint x: 398, startPoint y: 705, endPoint x: 104, endPoint y: 666, distance: 297.0
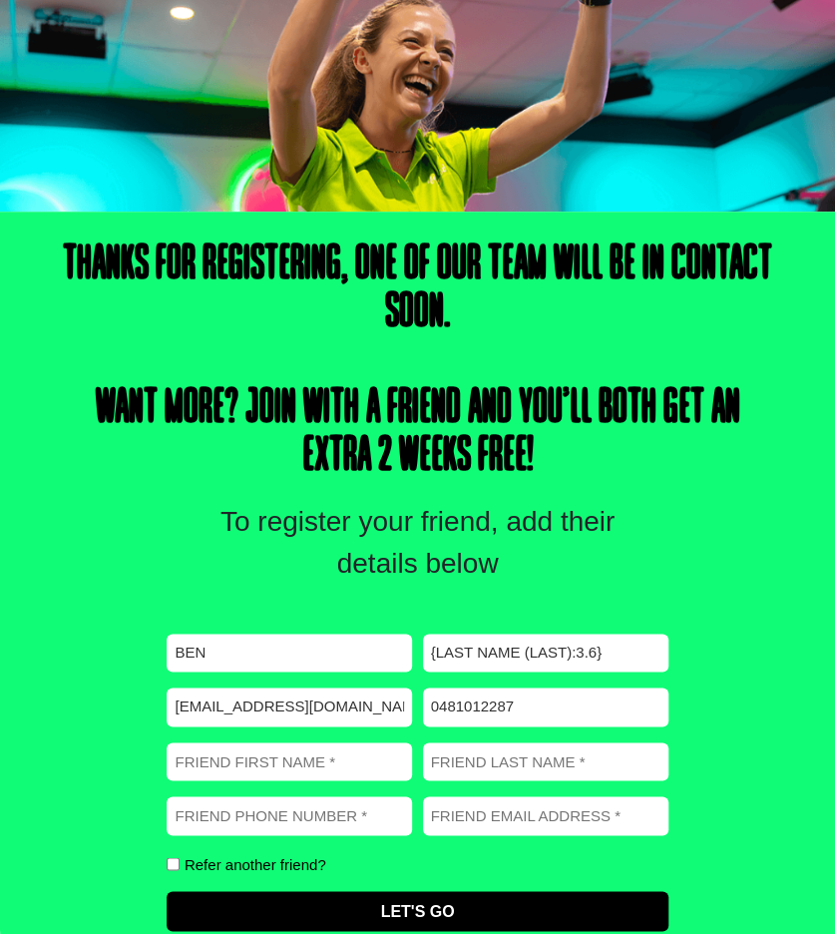
click at [104, 666] on div "Thanks for registering, one of our team will be in contact soon. Want more? Joi…" at bounding box center [417, 600] width 835 height 777
click at [215, 691] on input "hongsongtang003@gmail.com" at bounding box center [290, 707] width 246 height 39
drag, startPoint x: 212, startPoint y: 703, endPoint x: 445, endPoint y: 700, distance: 233.6
click at [447, 700] on div "First name (Required) Ben Last name (Required) {Last Name (Last):3.6} Email (Re…" at bounding box center [417, 782] width 501 height 297
click at [348, 679] on div "First name (Required) Ben Last name (Required) {Last Name (Last):3.6} Email (Re…" at bounding box center [417, 782] width 501 height 297
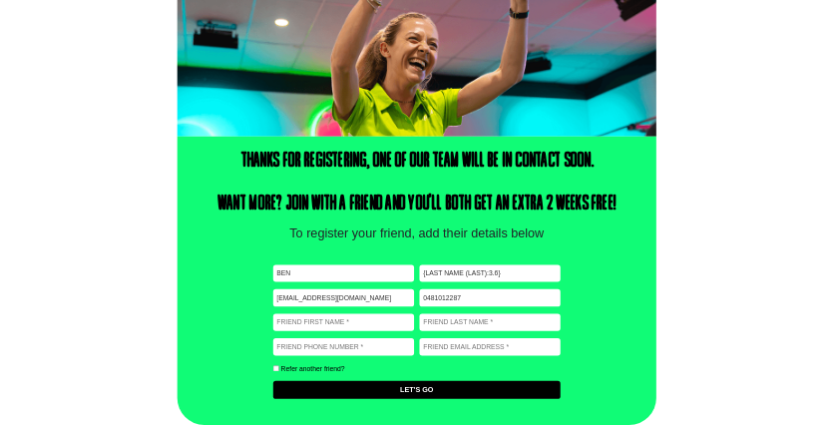
scroll to position [499, 0]
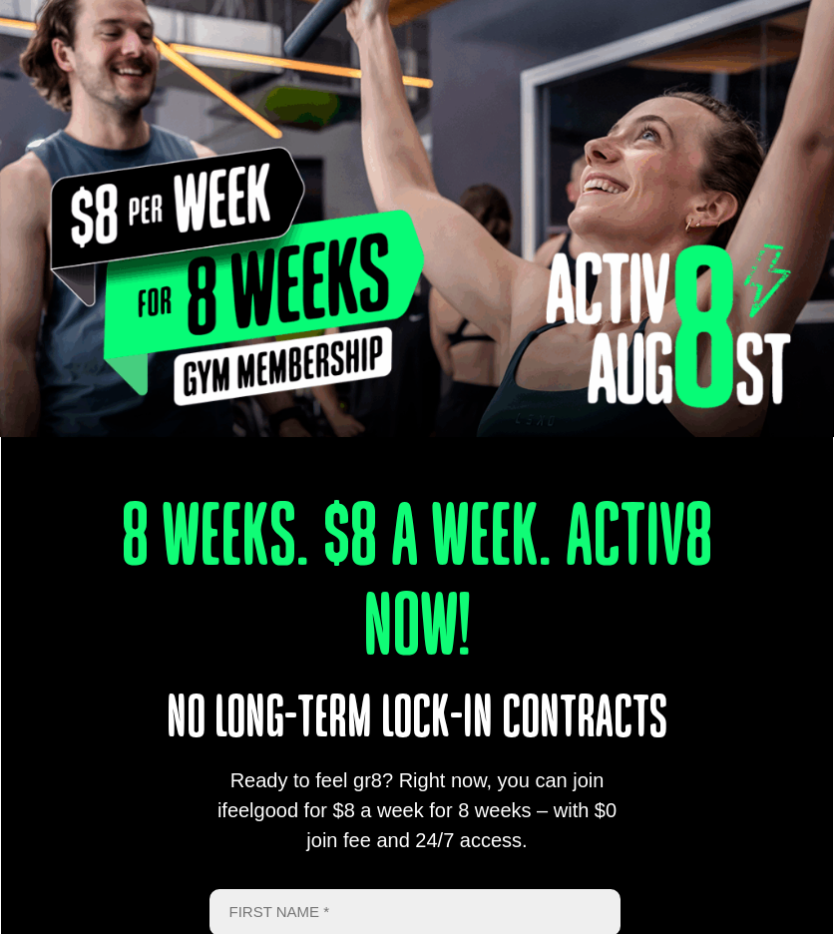
scroll to position [200, 0]
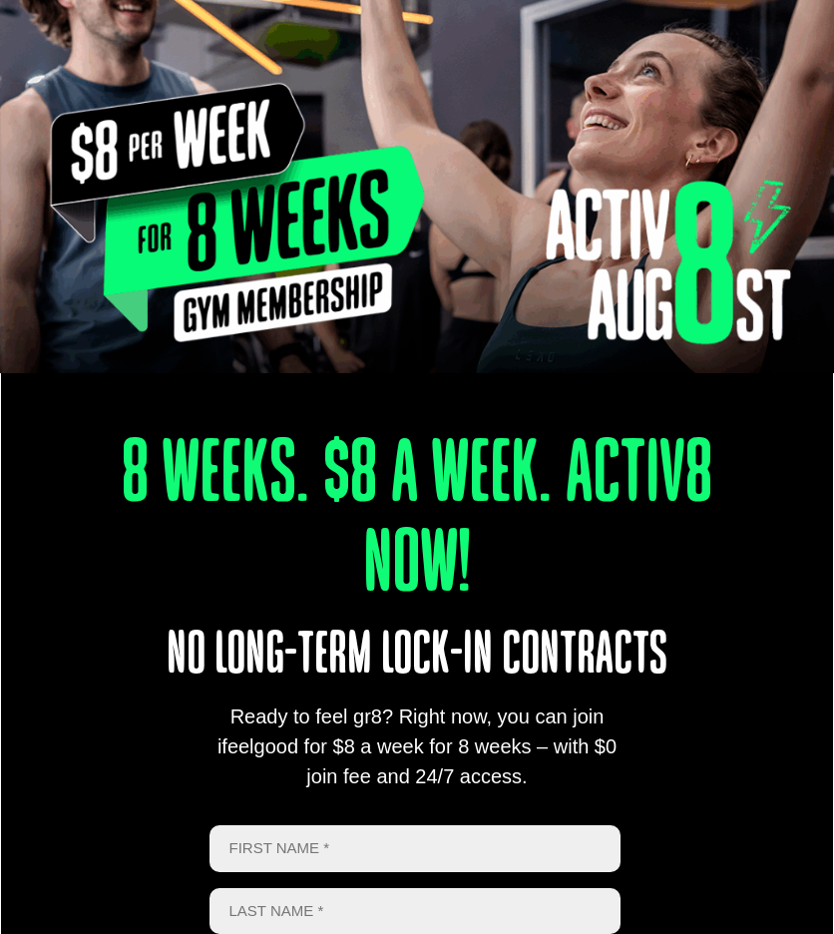
click at [664, 291] on img at bounding box center [417, 122] width 834 height 501
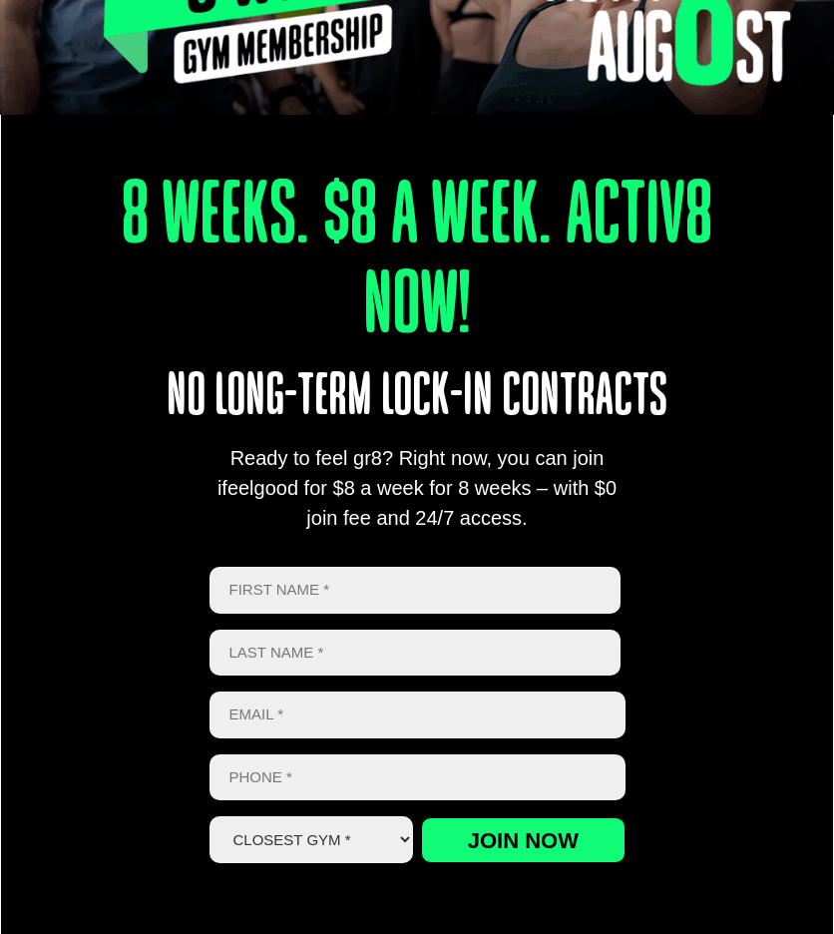
scroll to position [499, 0]
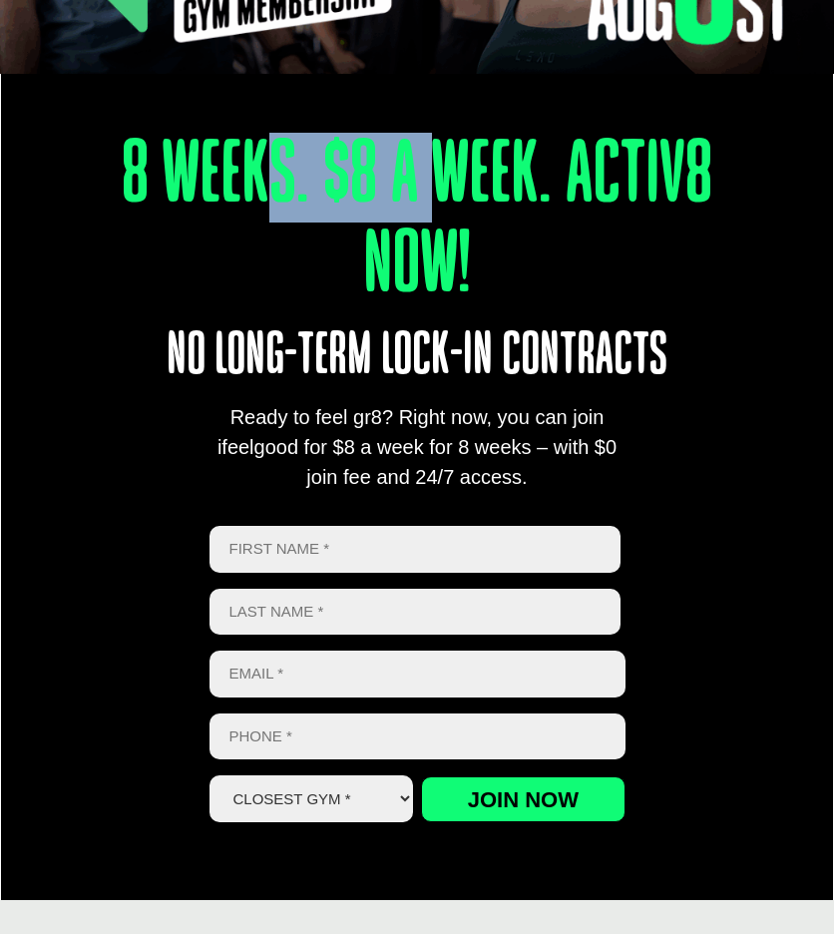
drag, startPoint x: 242, startPoint y: 190, endPoint x: 422, endPoint y: 164, distance: 182.5
click at [422, 164] on h1 "8 Weeks. $8 A Week. Activ8 Now!" at bounding box center [417, 223] width 666 height 180
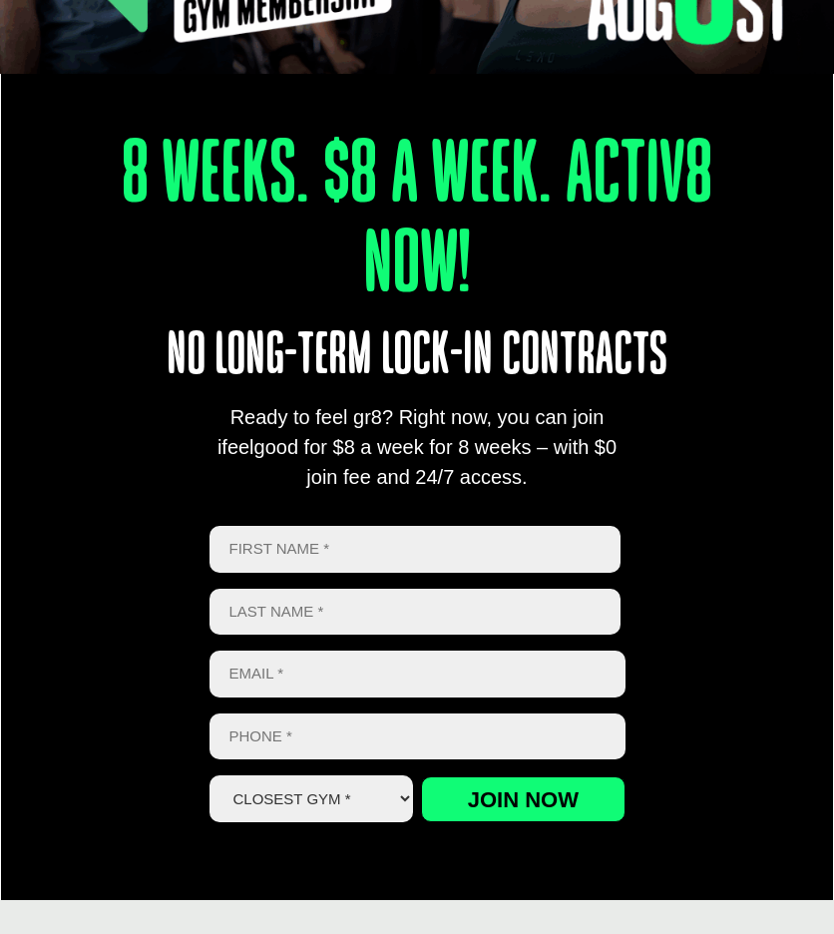
click at [92, 158] on h1 "8 Weeks. $8 A Week. Activ8 Now!" at bounding box center [417, 223] width 666 height 180
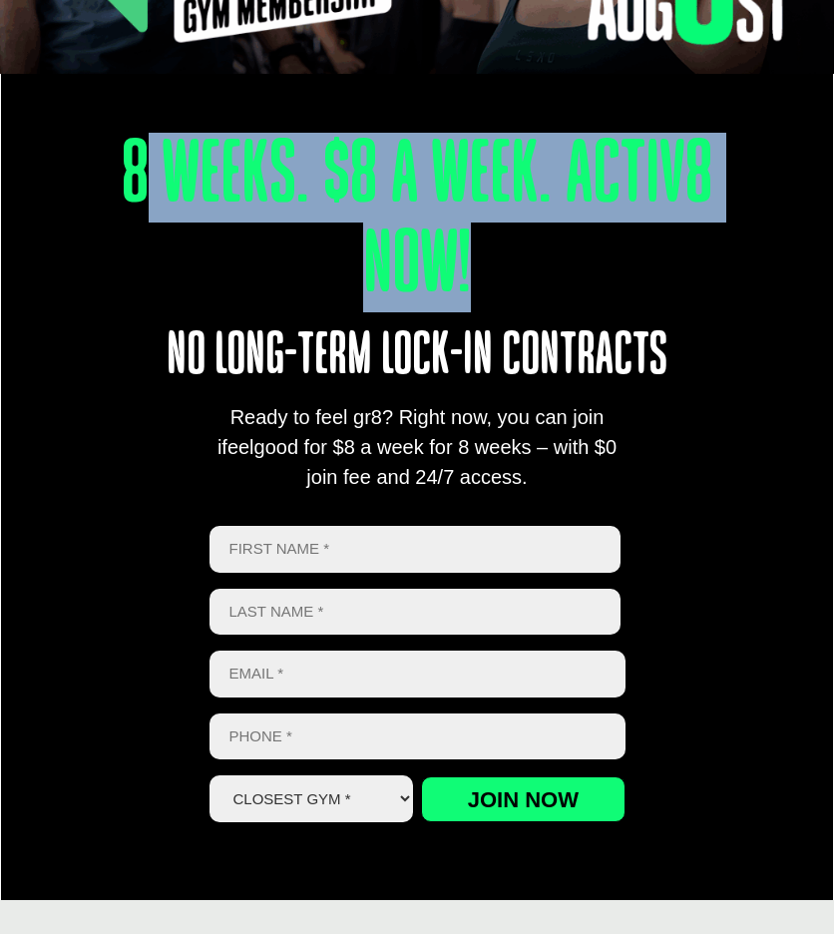
drag, startPoint x: 130, startPoint y: 160, endPoint x: 459, endPoint y: 261, distance: 344.7
click at [459, 261] on h1 "8 Weeks. $8 A Week. Activ8 Now!" at bounding box center [417, 223] width 666 height 180
click at [457, 261] on h1 "8 Weeks. $8 A Week. Activ8 Now!" at bounding box center [417, 223] width 666 height 180
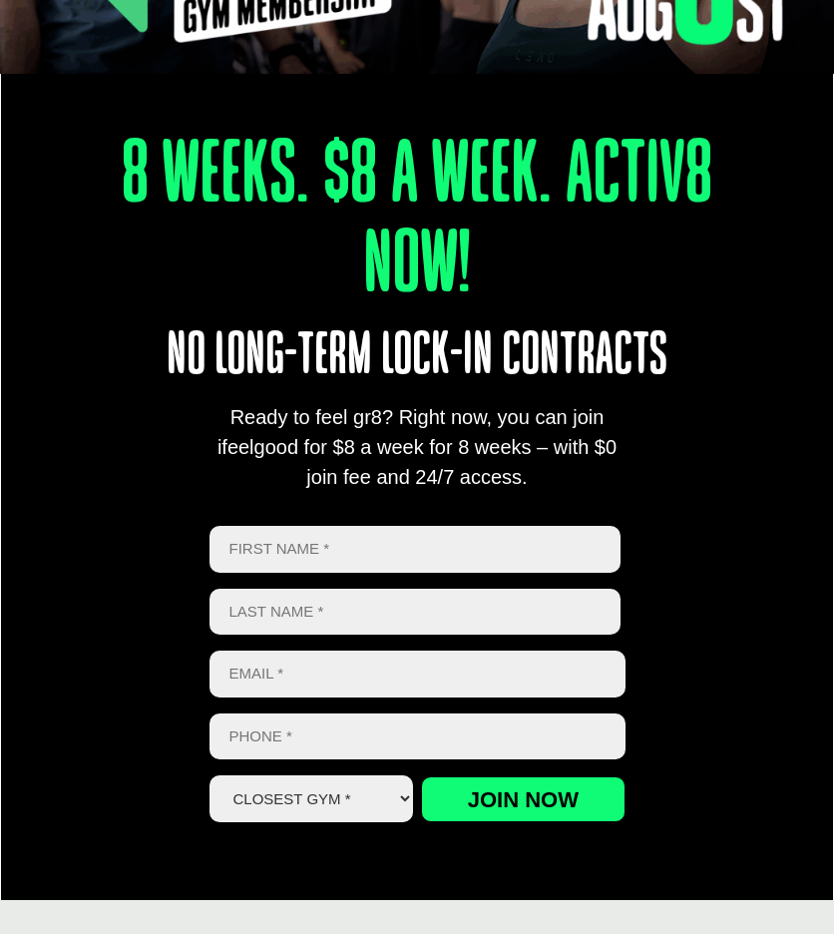
click at [469, 257] on h1 "8 Weeks. $8 A Week. Activ8 Now!" at bounding box center [417, 223] width 666 height 180
drag, startPoint x: 466, startPoint y: 257, endPoint x: 98, endPoint y: 158, distance: 381.6
click at [98, 158] on h1 "8 Weeks. $8 A Week. Activ8 Now!" at bounding box center [417, 223] width 666 height 180
drag, startPoint x: 98, startPoint y: 158, endPoint x: 112, endPoint y: 165, distance: 15.6
click at [98, 158] on h1 "8 Weeks. $8 A Week. Activ8 Now!" at bounding box center [417, 223] width 666 height 180
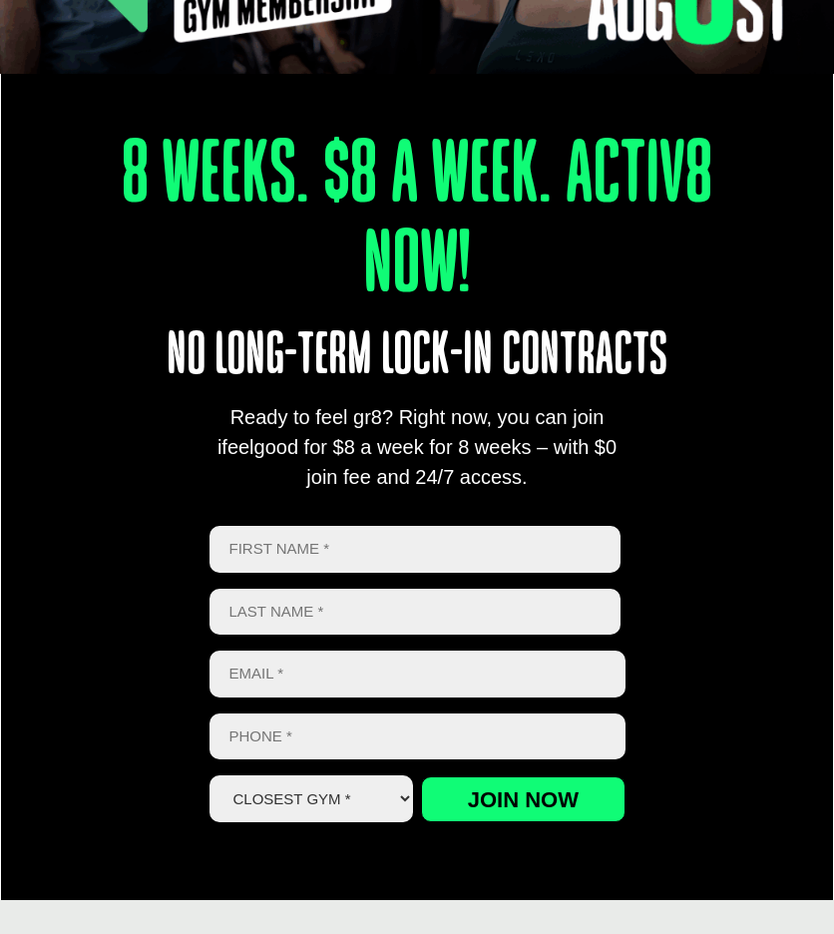
click at [121, 164] on h1 "8 Weeks. $8 A Week. Activ8 Now!" at bounding box center [417, 223] width 666 height 180
click at [126, 158] on h1 "8 Weeks. $8 A Week. Activ8 Now!" at bounding box center [417, 223] width 666 height 180
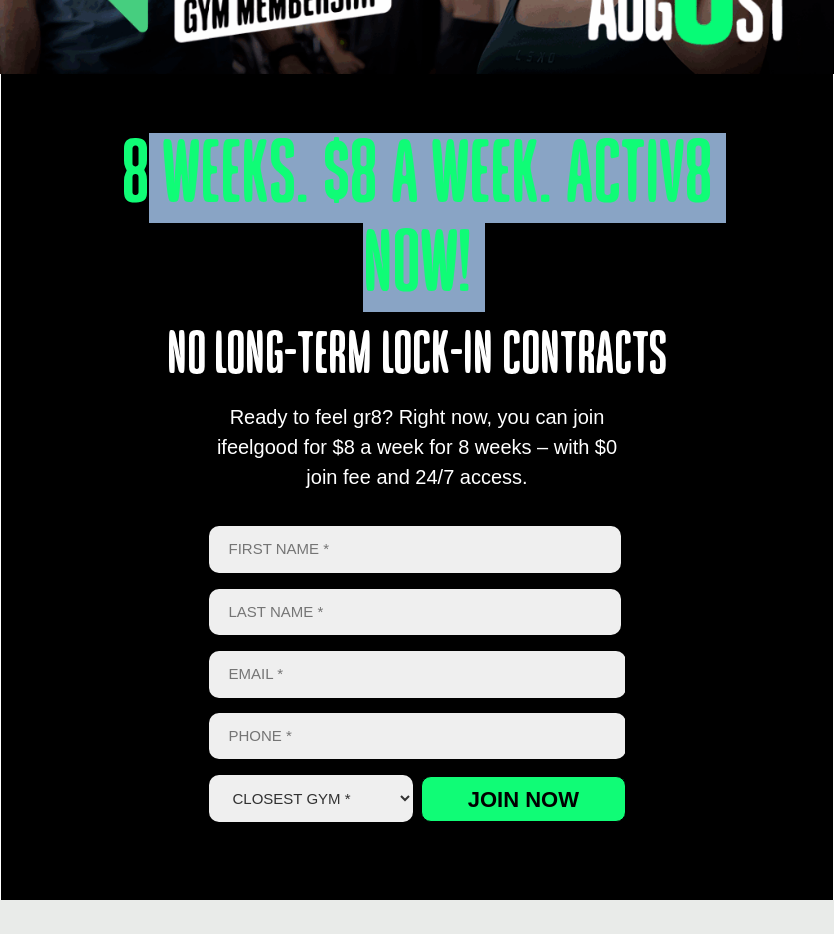
drag, startPoint x: 126, startPoint y: 158, endPoint x: 539, endPoint y: 269, distance: 428.0
click at [539, 269] on h1 "8 Weeks. $8 A Week. Activ8 Now!" at bounding box center [417, 223] width 666 height 180
click at [486, 257] on h1 "8 Weeks. $8 A Week. Activ8 Now!" at bounding box center [417, 223] width 666 height 180
click at [457, 257] on h1 "8 Weeks. $8 A Week. Activ8 Now!" at bounding box center [417, 223] width 666 height 180
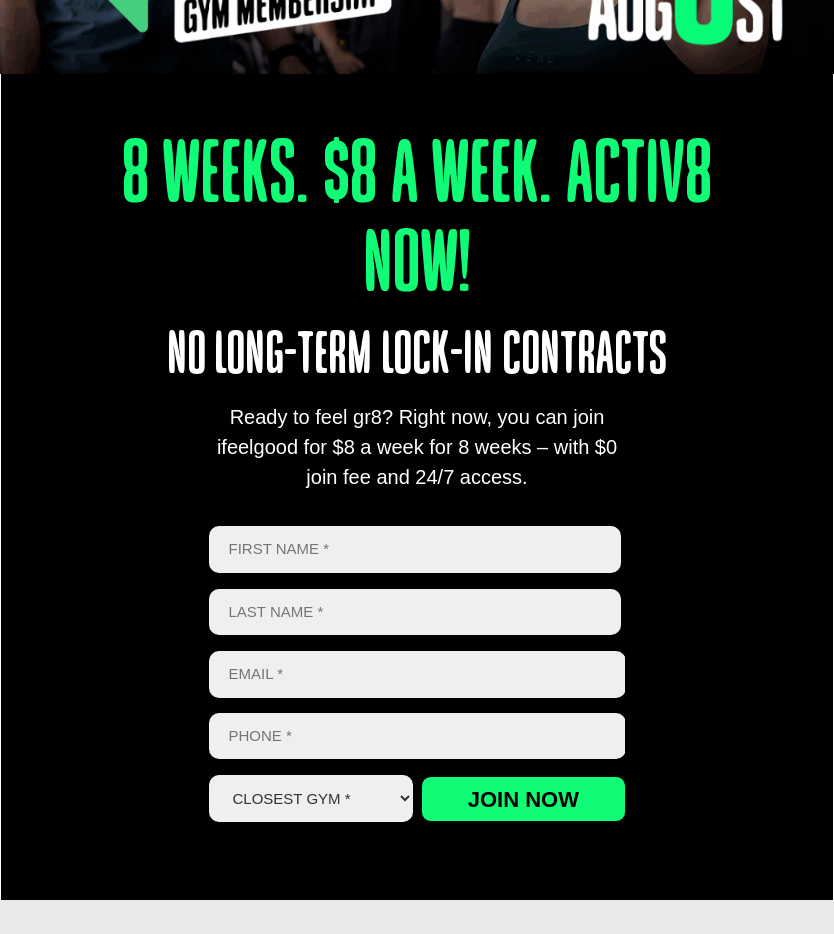
click at [471, 253] on h1 "8 Weeks. $8 A Week. Activ8 Now!" at bounding box center [417, 223] width 666 height 180
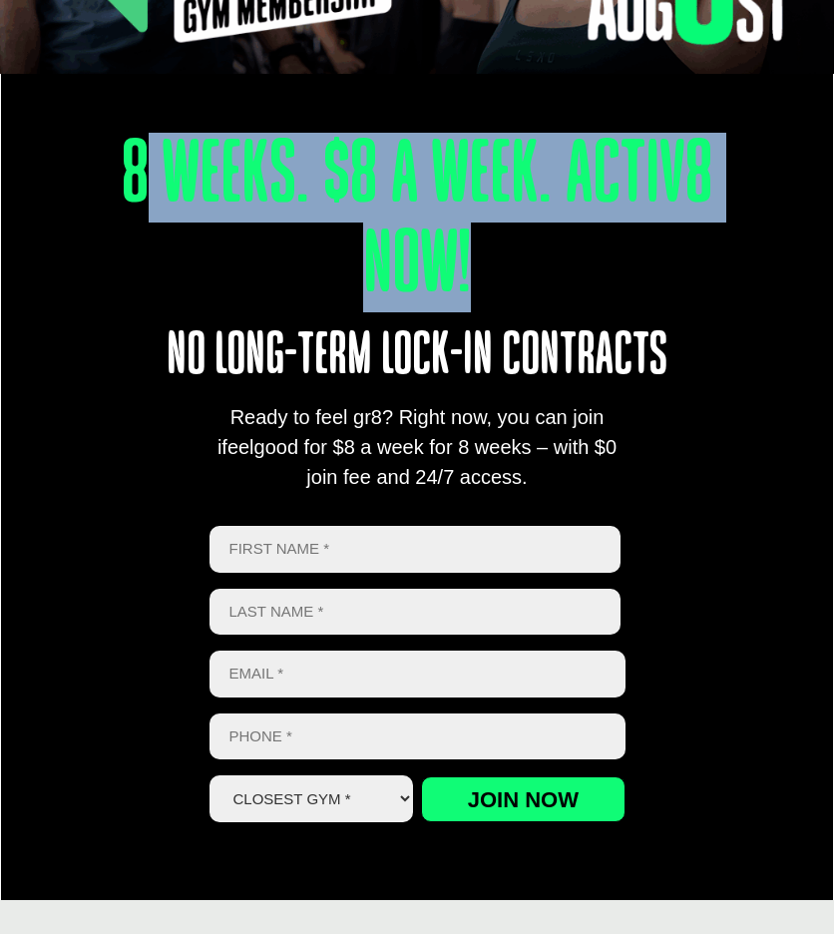
drag, startPoint x: 463, startPoint y: 257, endPoint x: 112, endPoint y: 164, distance: 363.6
click at [112, 164] on h1 "8 Weeks. $8 A Week. Activ8 Now!" at bounding box center [417, 223] width 666 height 180
drag, startPoint x: 112, startPoint y: 164, endPoint x: 230, endPoint y: 193, distance: 121.3
click at [230, 193] on h1 "8 Weeks. $8 A Week. Activ8 Now!" at bounding box center [417, 223] width 666 height 180
click at [175, 166] on h1 "8 Weeks. $8 A Week. Activ8 Now!" at bounding box center [417, 223] width 666 height 180
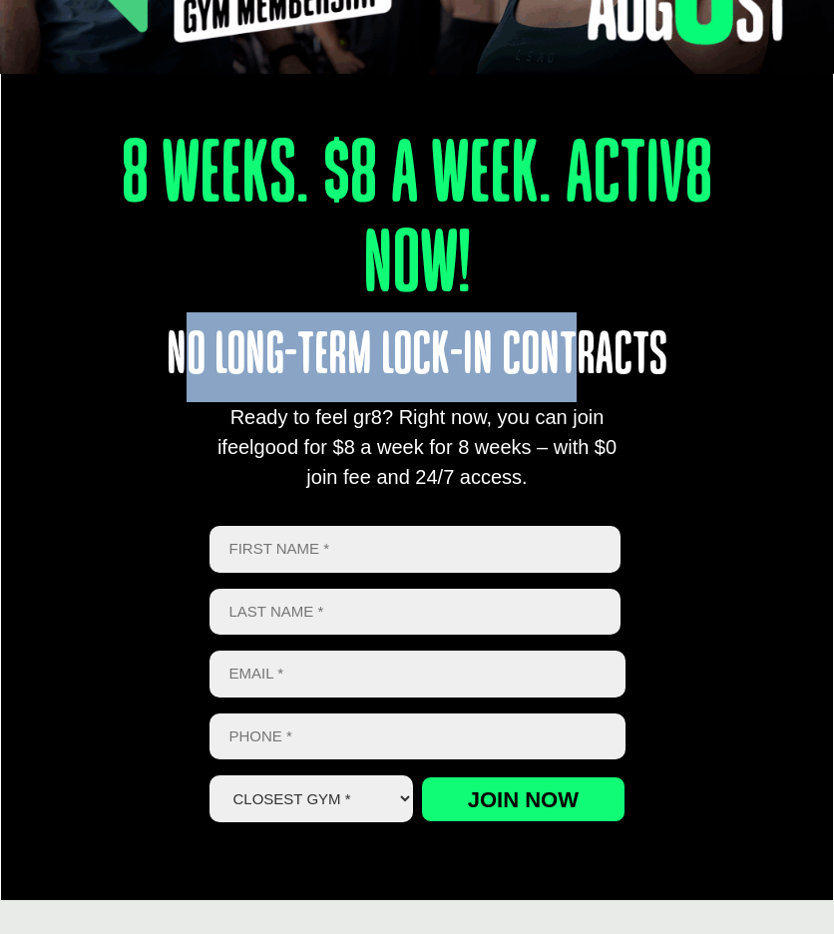
drag, startPoint x: 182, startPoint y: 347, endPoint x: 592, endPoint y: 349, distance: 410.2
click at [592, 349] on p "No long-term lock-in contracts" at bounding box center [418, 357] width 750 height 90
click at [598, 349] on p "No long-term lock-in contracts" at bounding box center [418, 357] width 750 height 90
click at [509, 339] on p "No long-term lock-in contracts" at bounding box center [418, 357] width 750 height 90
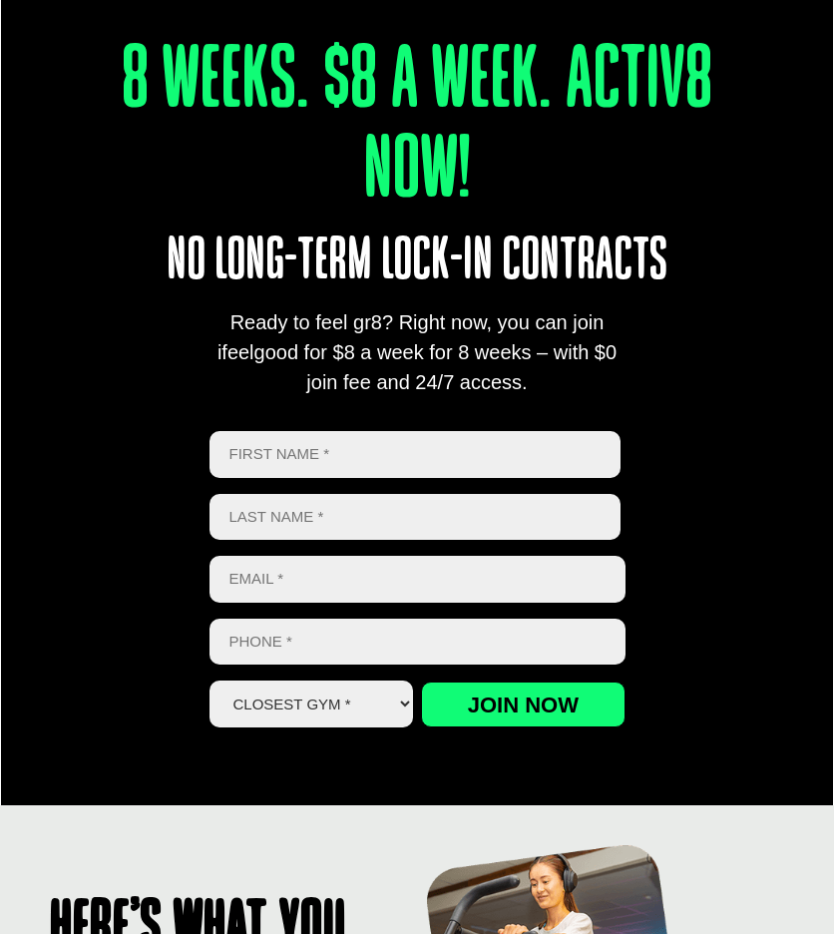
scroll to position [599, 0]
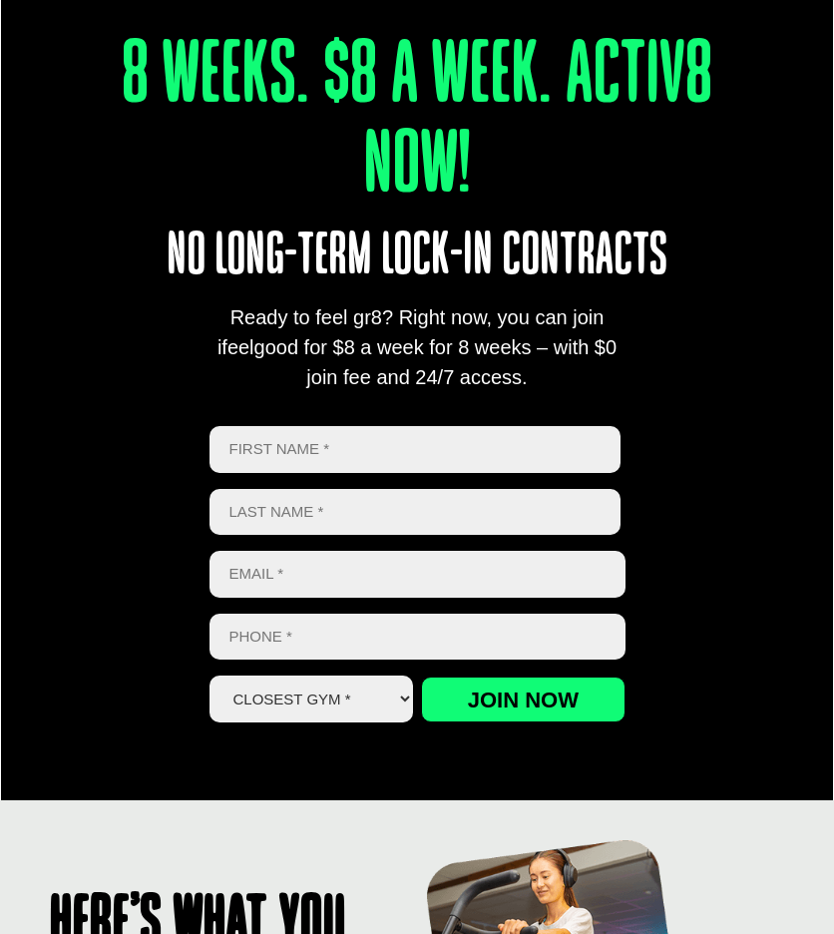
click at [407, 424] on input "Email *" at bounding box center [418, 574] width 416 height 47
click at [398, 424] on input "Last name" at bounding box center [416, 512] width 412 height 47
click at [405, 424] on input "First" at bounding box center [416, 449] width 412 height 47
click at [329, 370] on div "Ready to feel gr8? Right now, you can join ifeelgood for $8 a week for 8 weeks …" at bounding box center [418, 347] width 416 height 90
click at [337, 424] on input "First" at bounding box center [416, 449] width 412 height 47
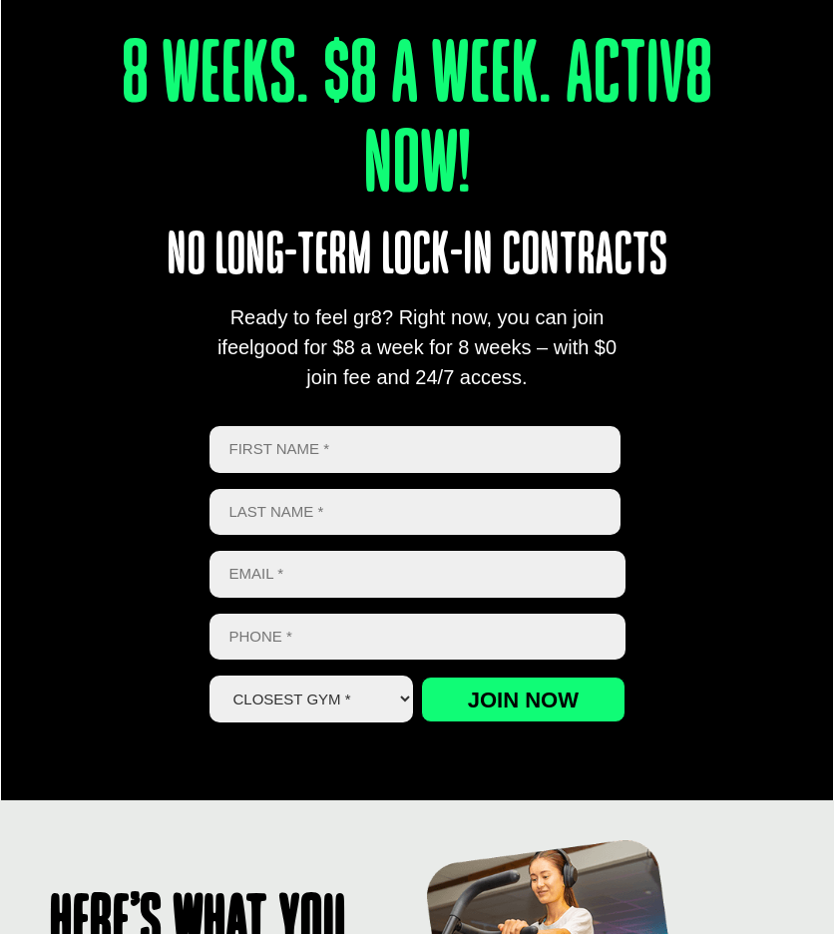
click at [299, 424] on input "First" at bounding box center [416, 449] width 412 height 47
click at [228, 424] on input "Email *" at bounding box center [418, 574] width 416 height 47
click at [284, 424] on input "First" at bounding box center [416, 449] width 412 height 47
click at [170, 424] on div "8 Weeks. $8 A Week. Activ8 Now! No long-term lock-in contracts Ready to feel gr…" at bounding box center [417, 356] width 832 height 887
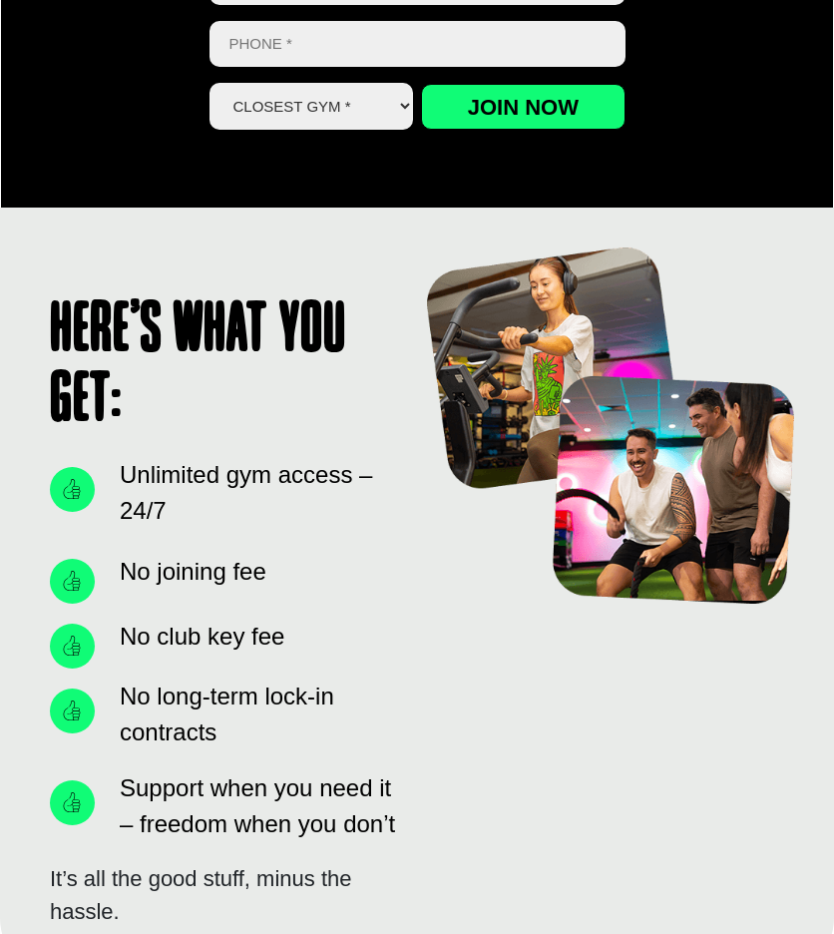
scroll to position [1198, 0]
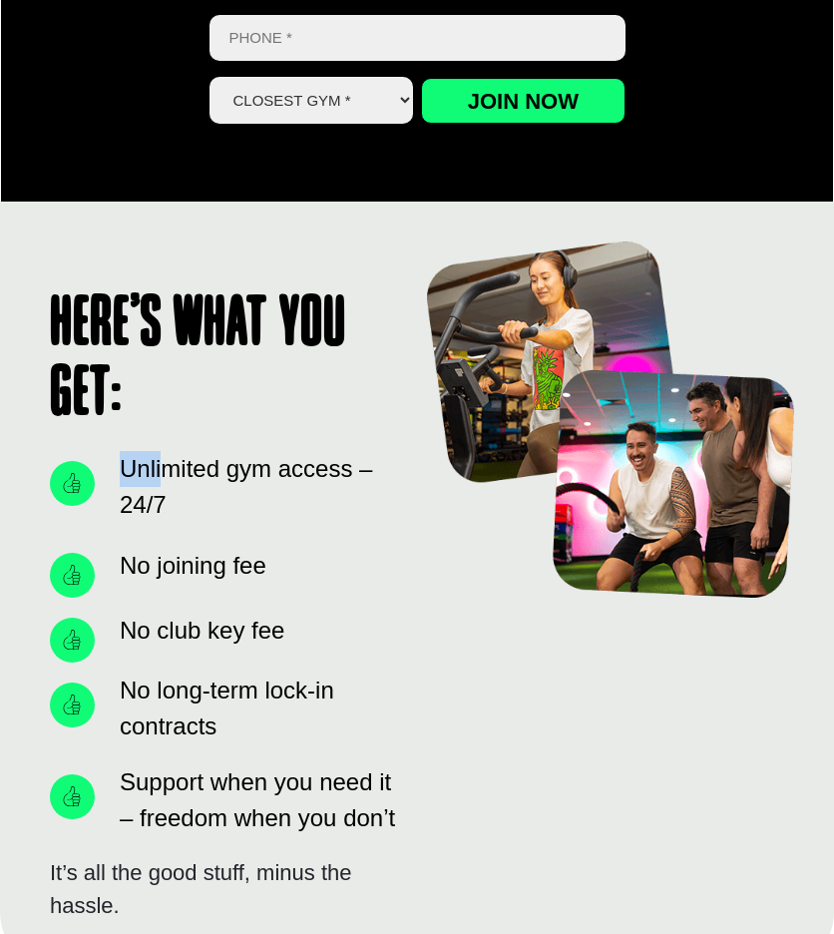
drag, startPoint x: 114, startPoint y: 478, endPoint x: 166, endPoint y: 476, distance: 51.9
click at [166, 424] on span "Unlimited gym access – 24/7" at bounding box center [256, 487] width 282 height 72
click at [133, 424] on span "Unlimited gym access – 24/7" at bounding box center [256, 487] width 282 height 72
drag, startPoint x: 126, startPoint y: 470, endPoint x: 263, endPoint y: 506, distance: 142.3
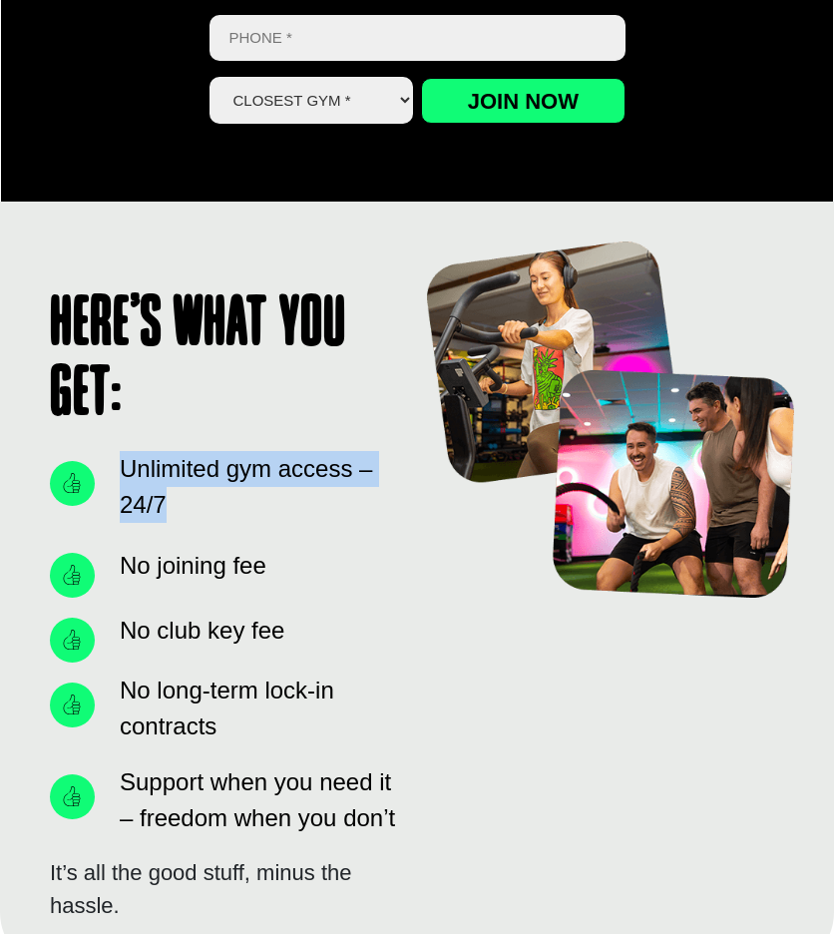
click at [263, 424] on span "Unlimited gym access – 24/7" at bounding box center [256, 487] width 282 height 72
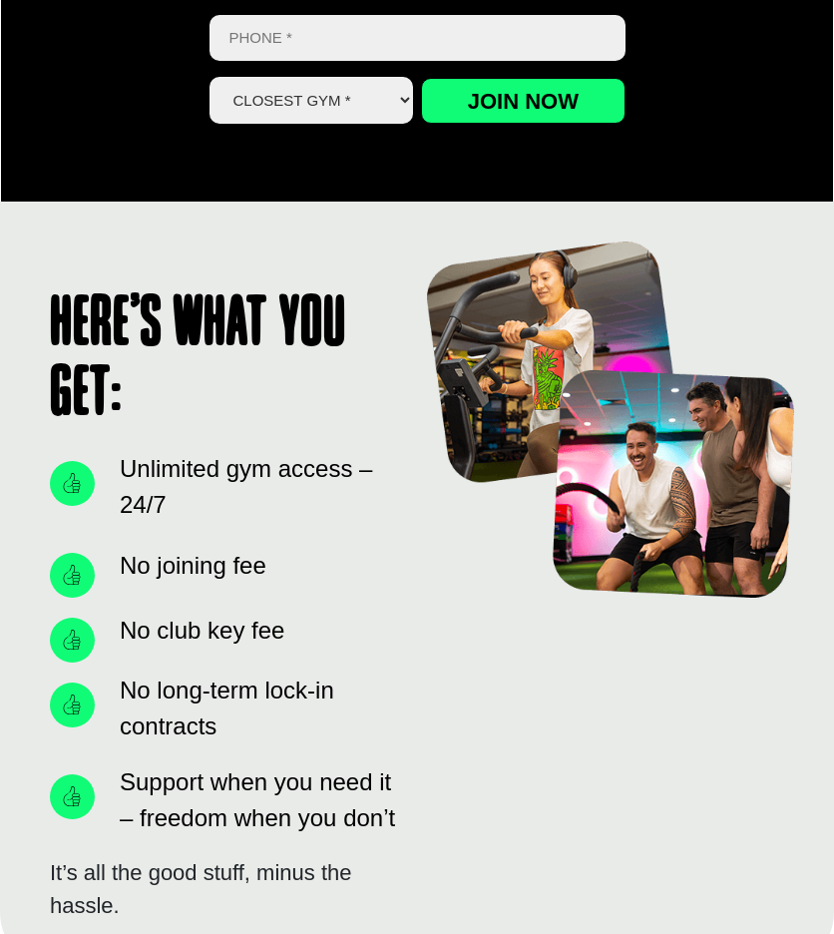
click at [125, 424] on span "No joining fee" at bounding box center [191, 566] width 152 height 36
drag, startPoint x: 109, startPoint y: 557, endPoint x: 340, endPoint y: 571, distance: 232.0
click at [340, 424] on li "No joining fee" at bounding box center [223, 570] width 347 height 55
drag, startPoint x: 340, startPoint y: 571, endPoint x: 178, endPoint y: 604, distance: 166.0
click at [178, 424] on ul "Unlimited gym access – 24/7 No joining fee No club key fee No long-term lock-in…" at bounding box center [223, 643] width 347 height 385
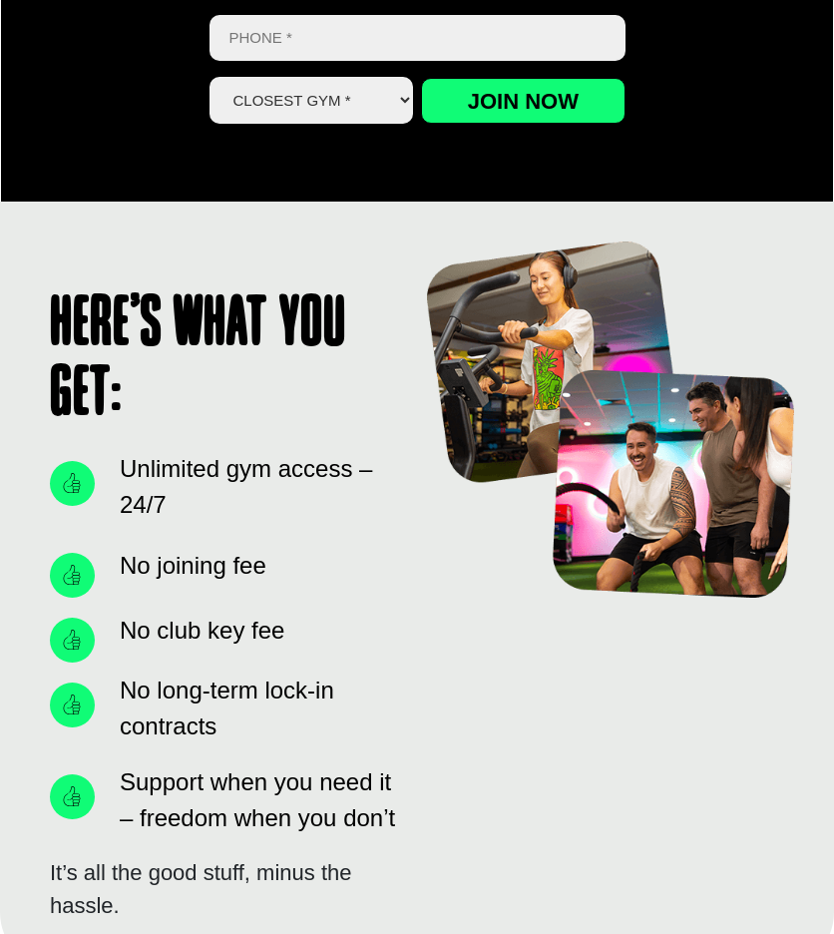
drag, startPoint x: 178, startPoint y: 604, endPoint x: 122, endPoint y: 623, distance: 59.0
click at [122, 424] on span "No club key fee" at bounding box center [200, 631] width 170 height 36
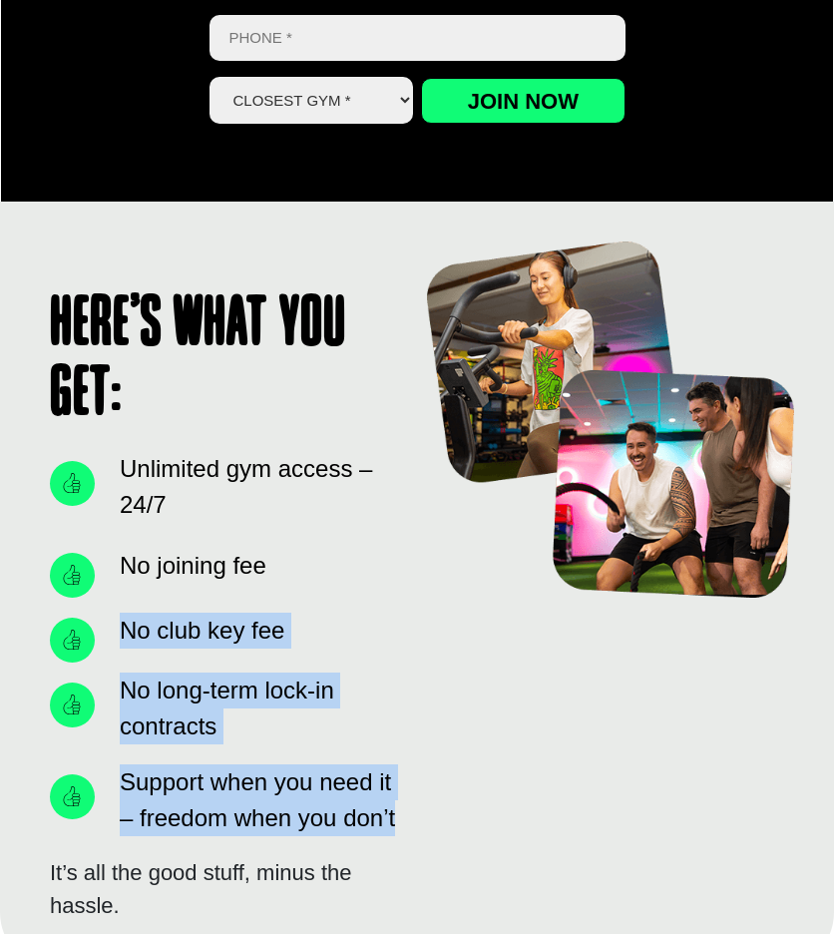
drag, startPoint x: 131, startPoint y: 627, endPoint x: 411, endPoint y: 835, distance: 349.5
click at [411, 424] on div "Here’s what you get: Unlimited gym access – 24/7 No joining fee No club key fee…" at bounding box center [417, 587] width 755 height 691
click at [407, 424] on div "Here’s what you get: Unlimited gym access – 24/7 No joining fee No club key fee…" at bounding box center [417, 587] width 755 height 691
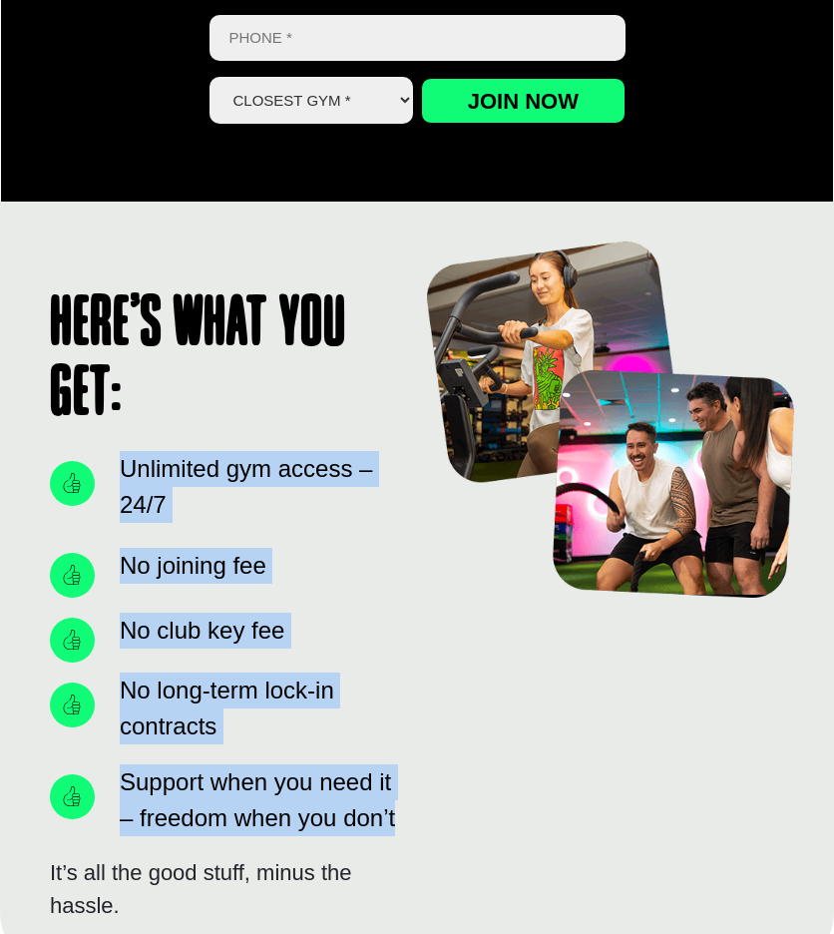
drag, startPoint x: 407, startPoint y: 827, endPoint x: 111, endPoint y: 467, distance: 466.6
click at [111, 424] on div "Here’s what you get: Unlimited gym access – 24/7 No joining fee No club key fee…" at bounding box center [417, 587] width 755 height 691
click at [111, 424] on li "Unlimited gym access – 24/7" at bounding box center [223, 492] width 347 height 82
click at [114, 424] on li "Unlimited gym access – 24/7" at bounding box center [223, 492] width 347 height 82
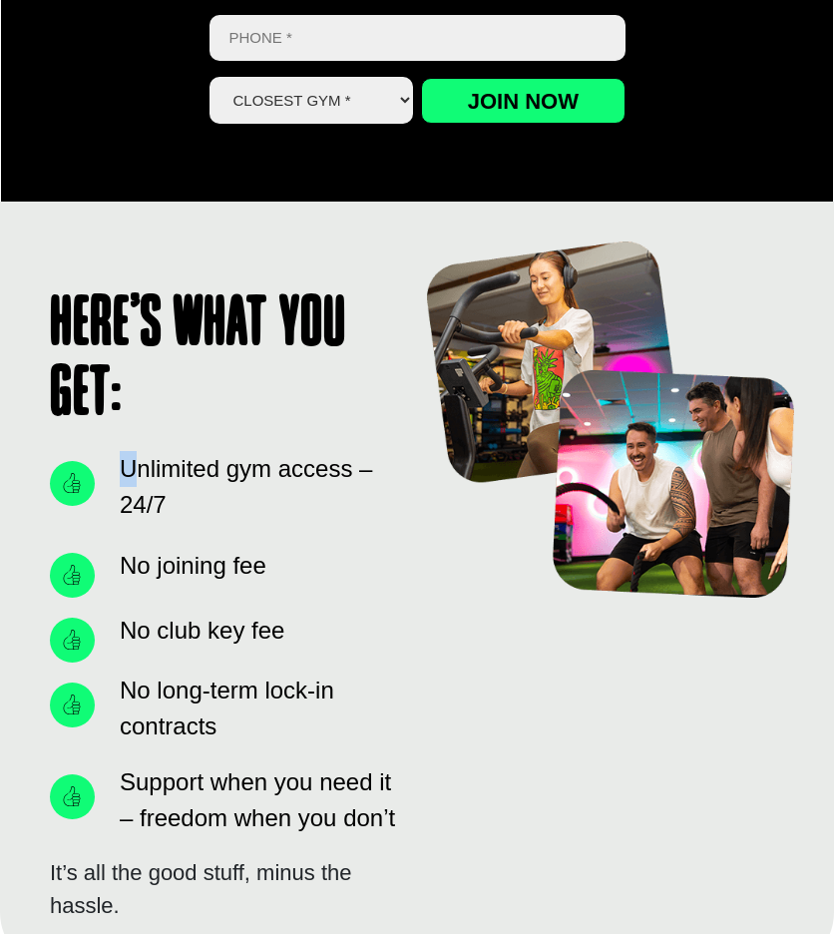
drag, startPoint x: 130, startPoint y: 450, endPoint x: 111, endPoint y: 468, distance: 26.1
click at [111, 424] on div "Here’s what you get: Unlimited gym access – 24/7 No joining fee No club key fee…" at bounding box center [223, 587] width 367 height 691
click at [111, 424] on li "Unlimited gym access – 24/7" at bounding box center [223, 492] width 347 height 82
click at [126, 424] on span "Unlimited gym access – 24/7" at bounding box center [256, 487] width 282 height 72
click at [120, 424] on span "Unlimited gym access – 24/7" at bounding box center [256, 487] width 282 height 72
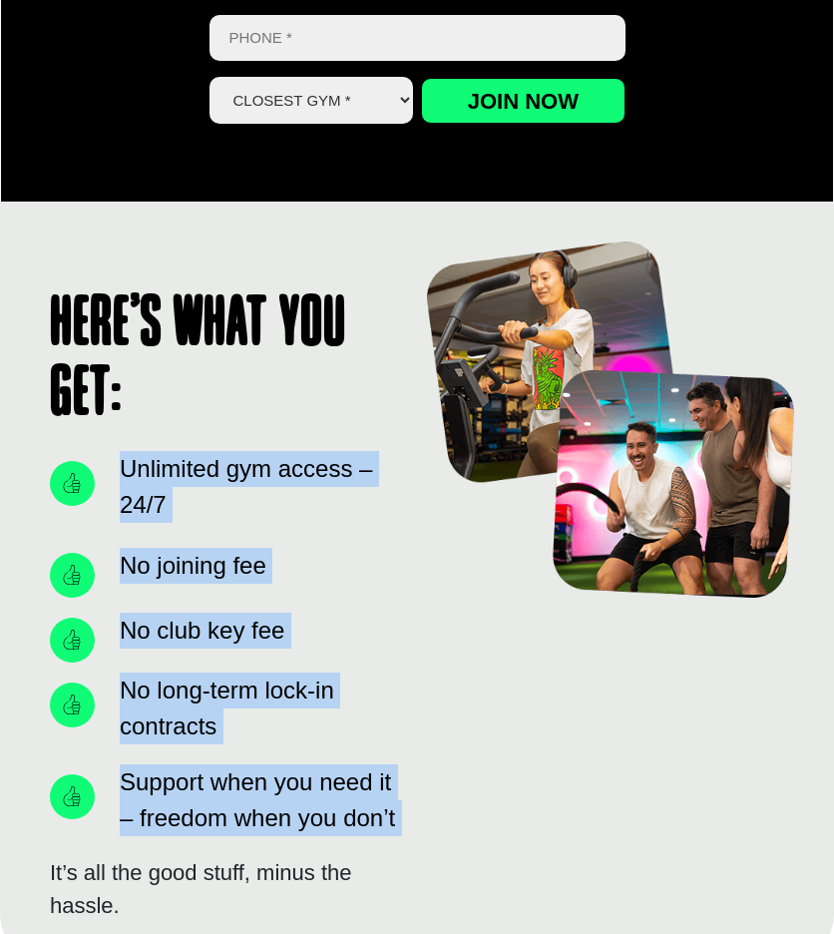
drag, startPoint x: 120, startPoint y: 465, endPoint x: 401, endPoint y: 822, distance: 454.8
click at [401, 424] on div "Here’s what you get: Unlimited gym access – 24/7 No joining fee No club key fee…" at bounding box center [223, 587] width 367 height 691
click at [396, 424] on span "Support when you need it – freedom when you don’t" at bounding box center [256, 800] width 282 height 72
click at [393, 424] on span "Support when you need it – freedom when you don’t" at bounding box center [256, 800] width 282 height 72
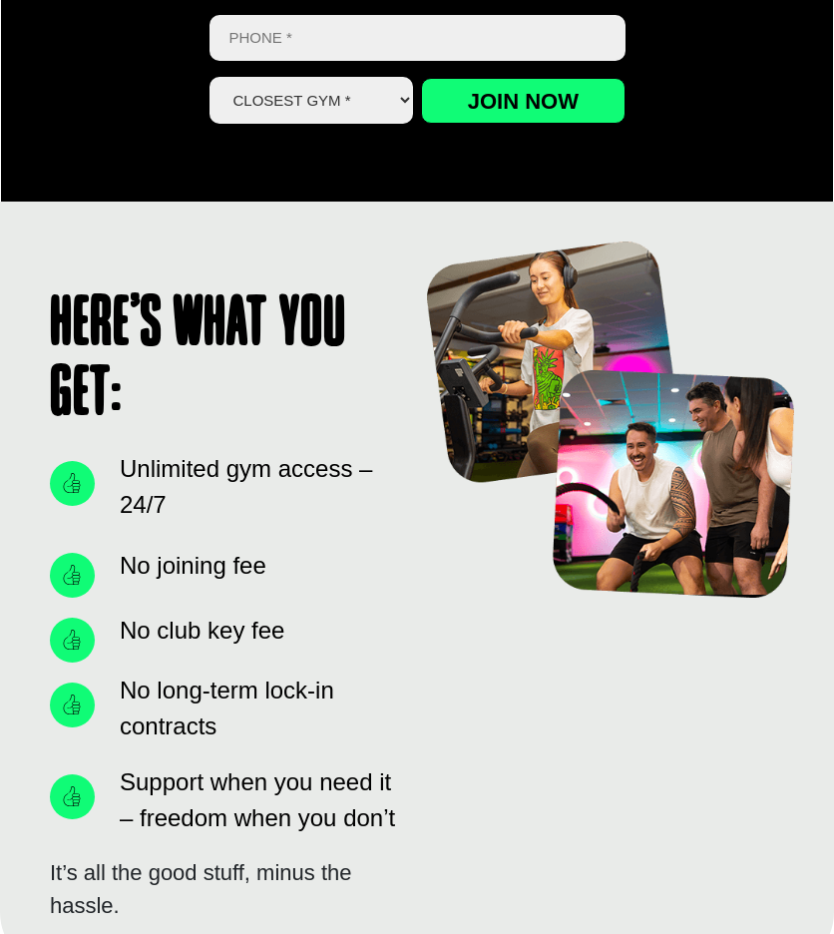
click at [375, 424] on span "Support when you need it – freedom when you don’t" at bounding box center [256, 800] width 282 height 72
click at [345, 424] on span "Support when you need it – freedom when you don’t" at bounding box center [256, 800] width 282 height 72
drag, startPoint x: 345, startPoint y: 781, endPoint x: 261, endPoint y: 769, distance: 84.7
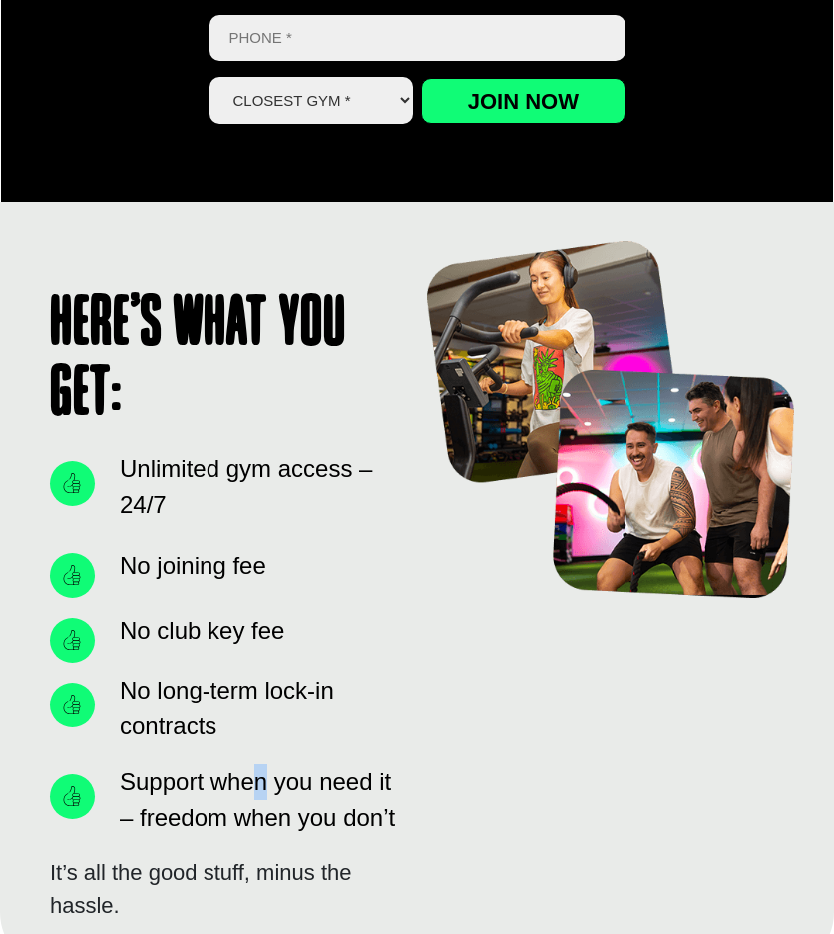
click at [261, 424] on span "Support when you need it – freedom when you don’t" at bounding box center [256, 800] width 282 height 72
drag, startPoint x: 261, startPoint y: 769, endPoint x: 207, endPoint y: 761, distance: 55.6
click at [207, 424] on ul "Unlimited gym access – 24/7 No joining fee No club key fee No long-term lock-in…" at bounding box center [223, 643] width 347 height 385
click at [182, 424] on span "No long-term lock-in contracts" at bounding box center [256, 709] width 282 height 72
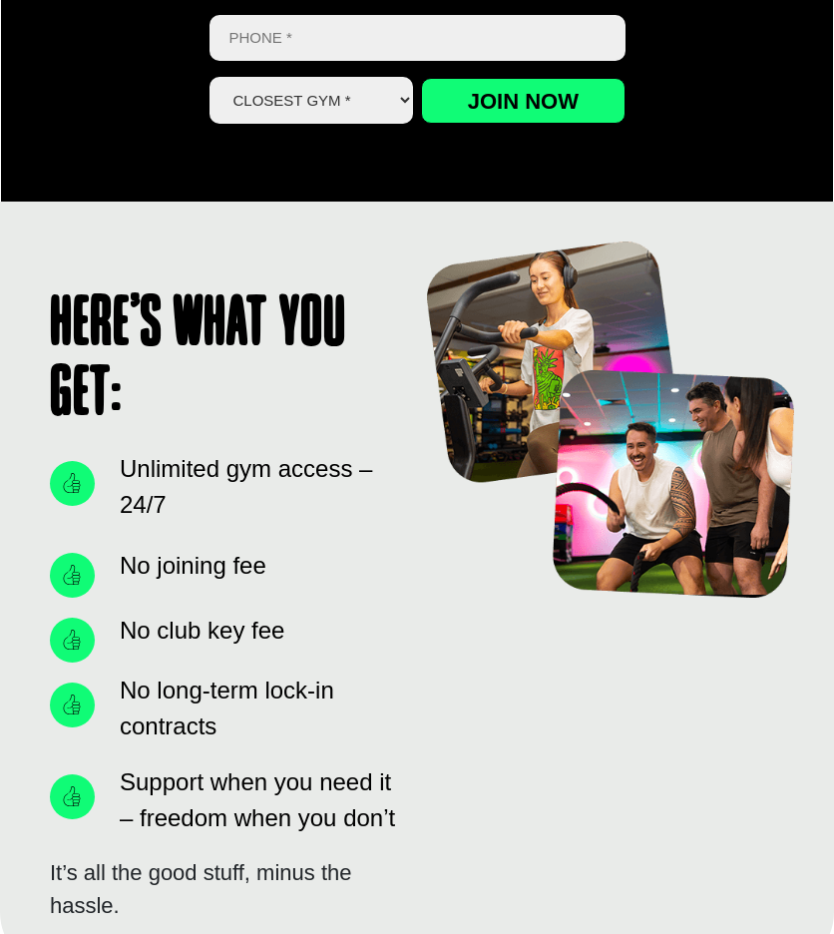
click at [182, 424] on span "No long-term lock-in contracts" at bounding box center [256, 709] width 282 height 72
click at [162, 424] on span "No long-term lock-in contracts" at bounding box center [256, 709] width 282 height 72
drag, startPoint x: 162, startPoint y: 685, endPoint x: 136, endPoint y: 684, distance: 26.0
click at [136, 424] on span "No long-term lock-in contracts" at bounding box center [256, 709] width 282 height 72
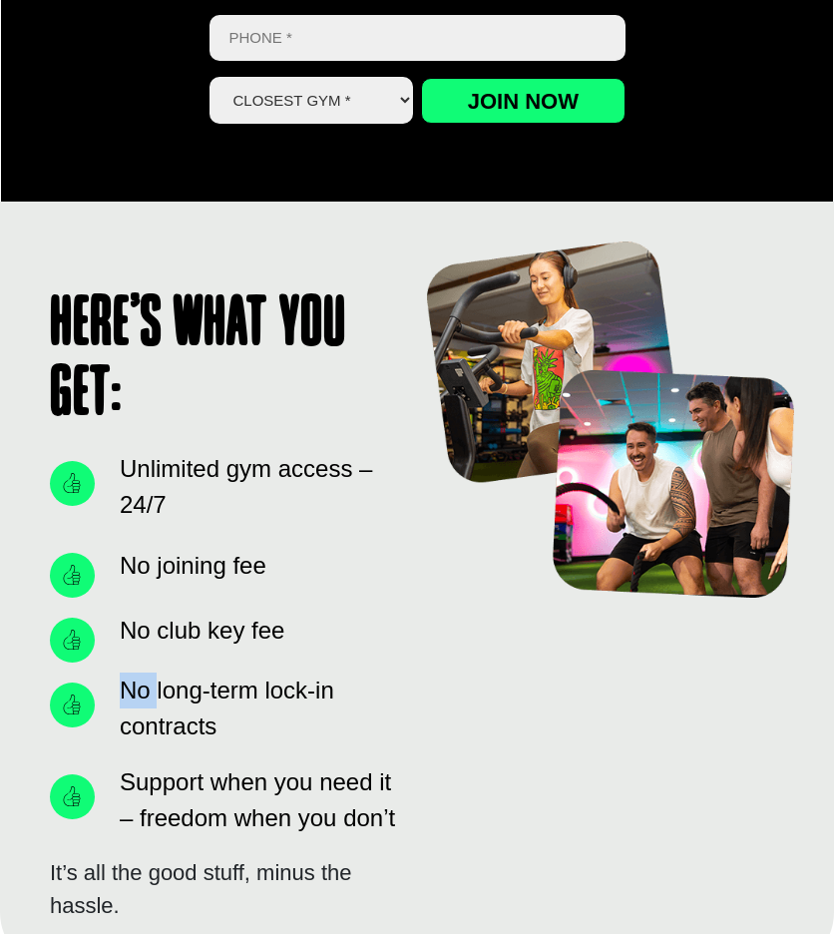
click at [136, 424] on span "No long-term lock-in contracts" at bounding box center [256, 709] width 282 height 72
drag, startPoint x: 136, startPoint y: 684, endPoint x: 218, endPoint y: 685, distance: 81.8
click at [218, 424] on span "No long-term lock-in contracts" at bounding box center [256, 709] width 282 height 72
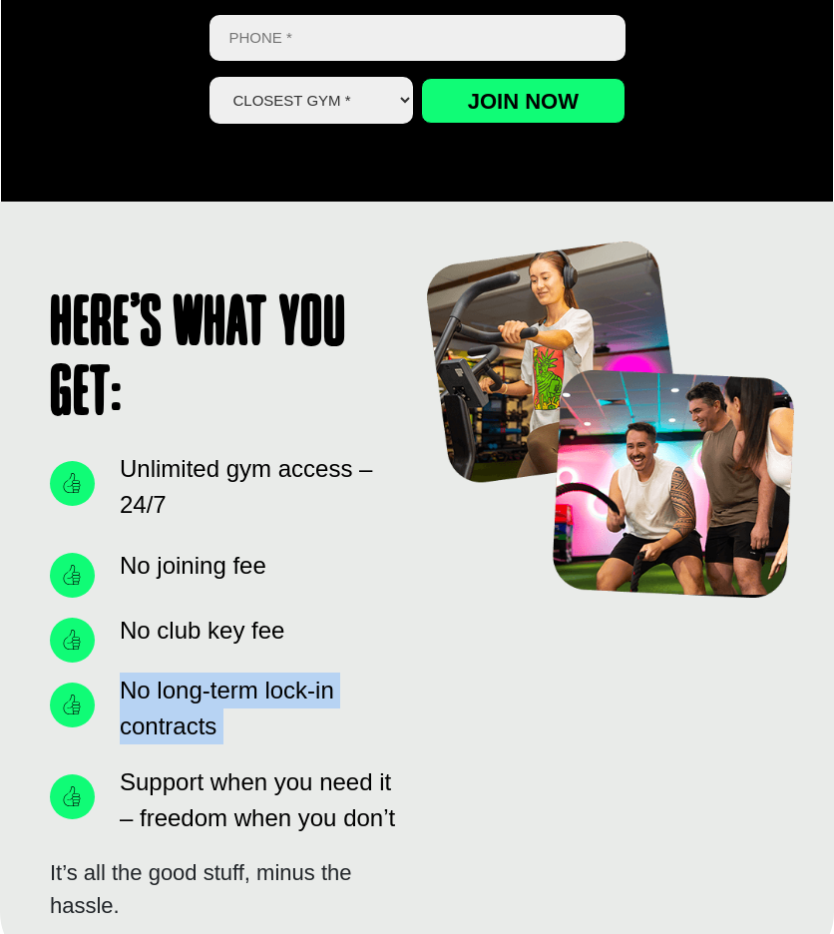
click at [218, 424] on span "No long-term lock-in contracts" at bounding box center [256, 709] width 282 height 72
drag, startPoint x: 218, startPoint y: 685, endPoint x: 155, endPoint y: 685, distance: 62.9
click at [155, 424] on span "No long-term lock-in contracts" at bounding box center [256, 709] width 282 height 72
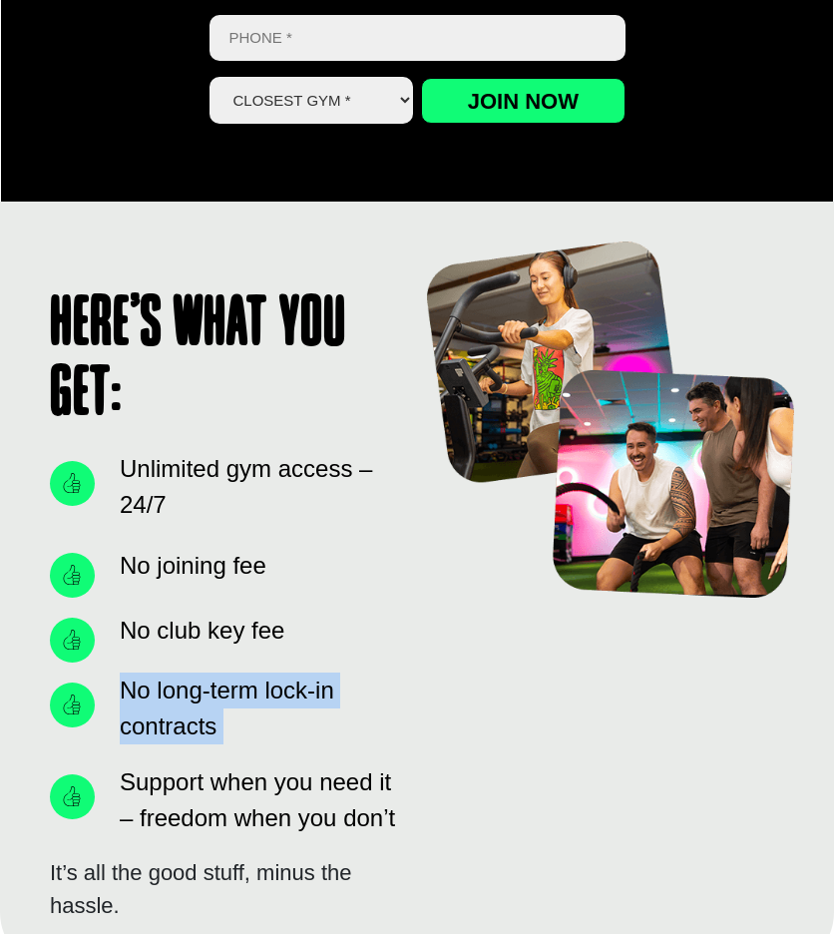
click at [155, 424] on span "No long-term lock-in contracts" at bounding box center [256, 709] width 282 height 72
drag, startPoint x: 155, startPoint y: 685, endPoint x: 170, endPoint y: 686, distance: 15.0
click at [170, 424] on span "No long-term lock-in contracts" at bounding box center [256, 709] width 282 height 72
drag, startPoint x: 170, startPoint y: 686, endPoint x: 184, endPoint y: 683, distance: 14.3
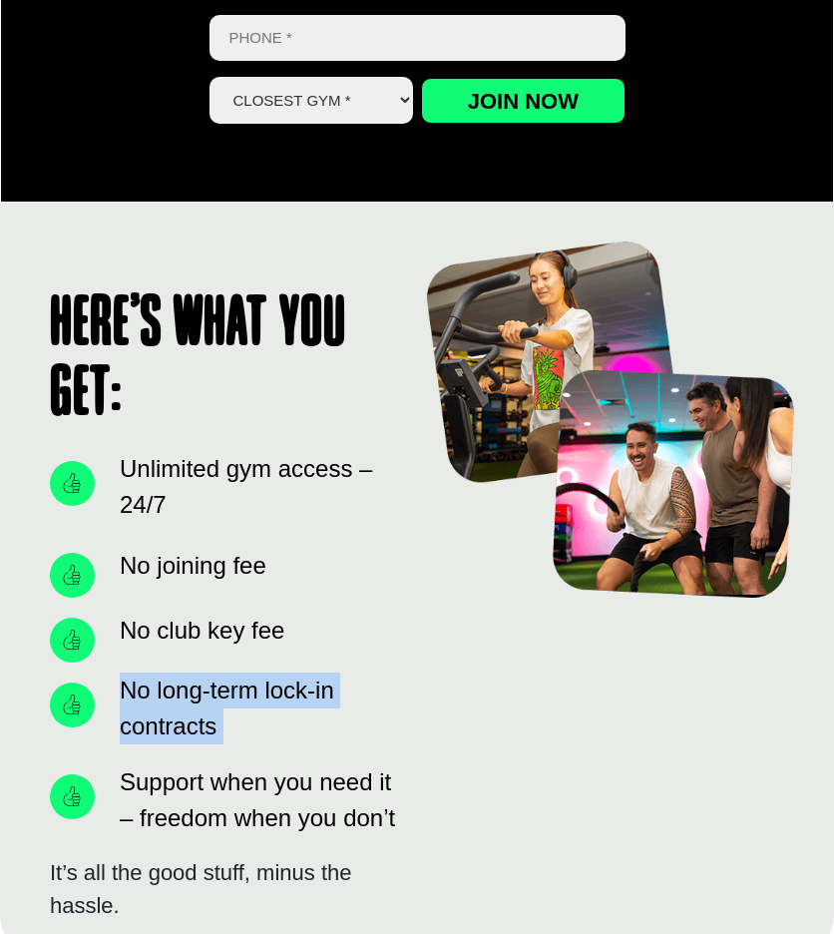
click at [184, 424] on span "No long-term lock-in contracts" at bounding box center [256, 709] width 282 height 72
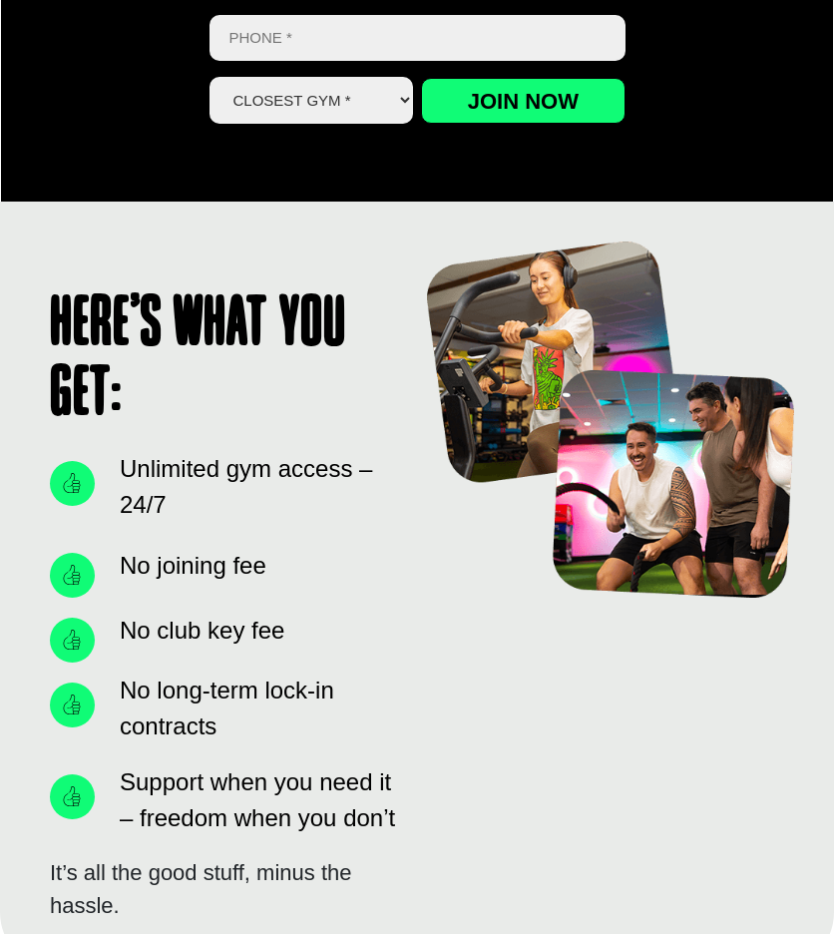
click at [178, 424] on li "No club key fee" at bounding box center [223, 635] width 347 height 55
click at [169, 424] on span "No club key fee" at bounding box center [200, 631] width 170 height 36
drag, startPoint x: 169, startPoint y: 617, endPoint x: 106, endPoint y: 621, distance: 63.0
click at [106, 424] on li "No club key fee" at bounding box center [223, 635] width 347 height 55
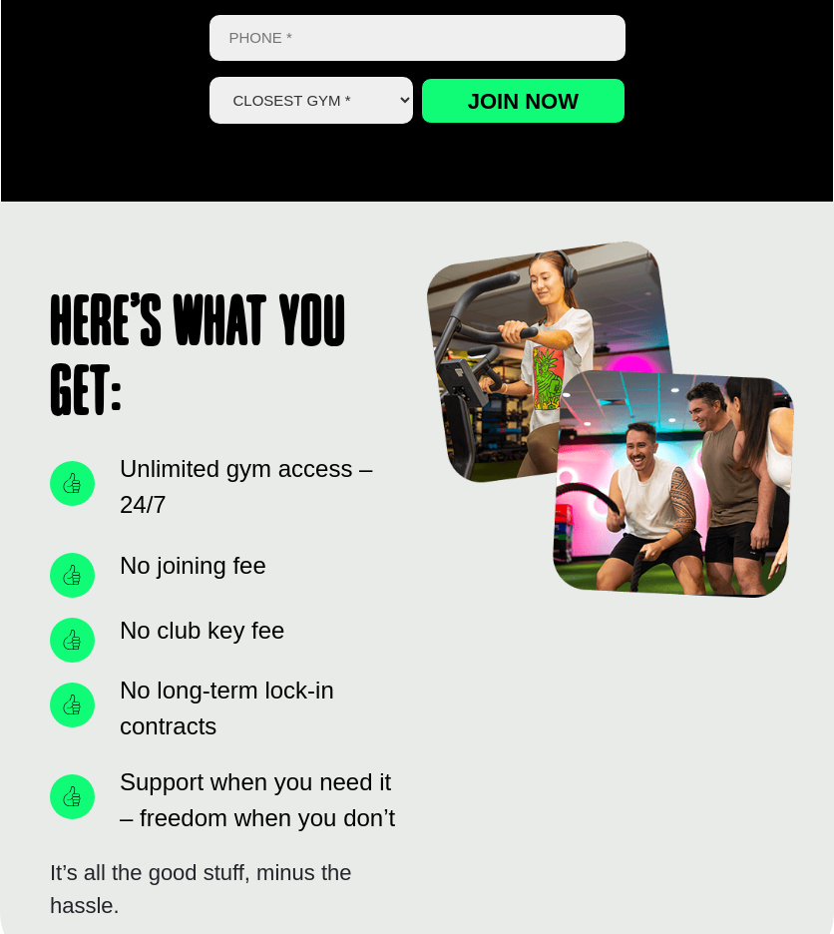
click at [126, 424] on span "No club key fee" at bounding box center [200, 631] width 170 height 36
drag, startPoint x: 126, startPoint y: 628, endPoint x: 174, endPoint y: 642, distance: 49.9
click at [174, 424] on span "No club key fee" at bounding box center [200, 631] width 170 height 36
click at [181, 424] on span "No club key fee" at bounding box center [200, 631] width 170 height 36
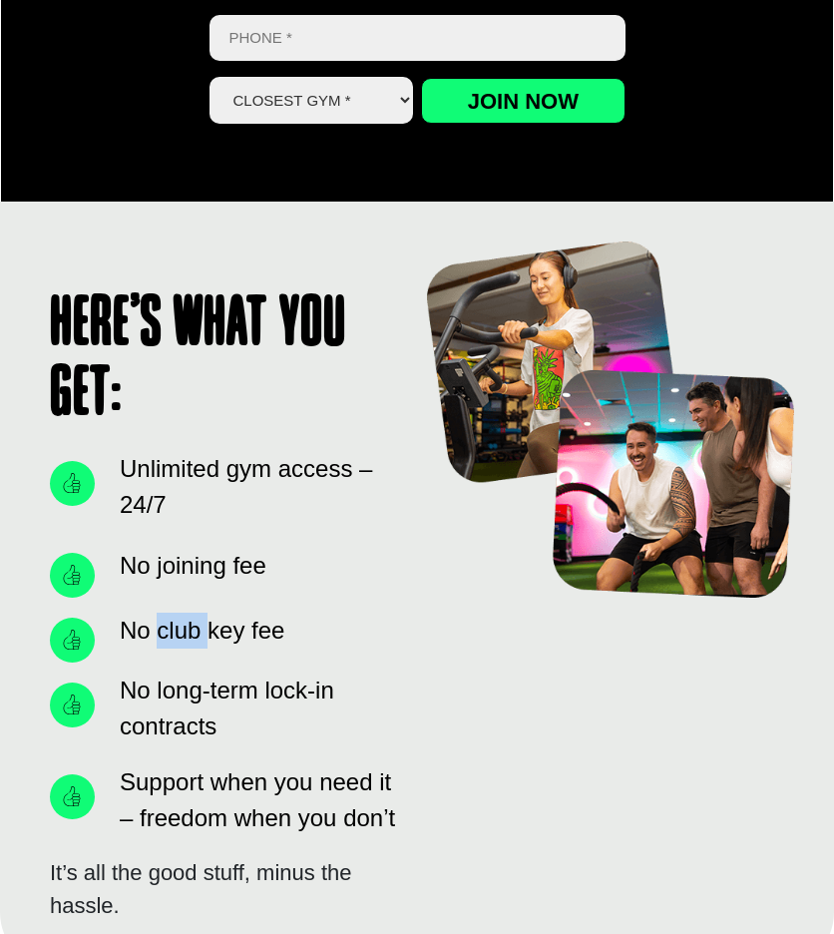
click at [181, 424] on span "No club key fee" at bounding box center [200, 631] width 170 height 36
drag, startPoint x: 181, startPoint y: 628, endPoint x: 112, endPoint y: 644, distance: 70.7
click at [112, 424] on li "No club key fee" at bounding box center [223, 635] width 347 height 55
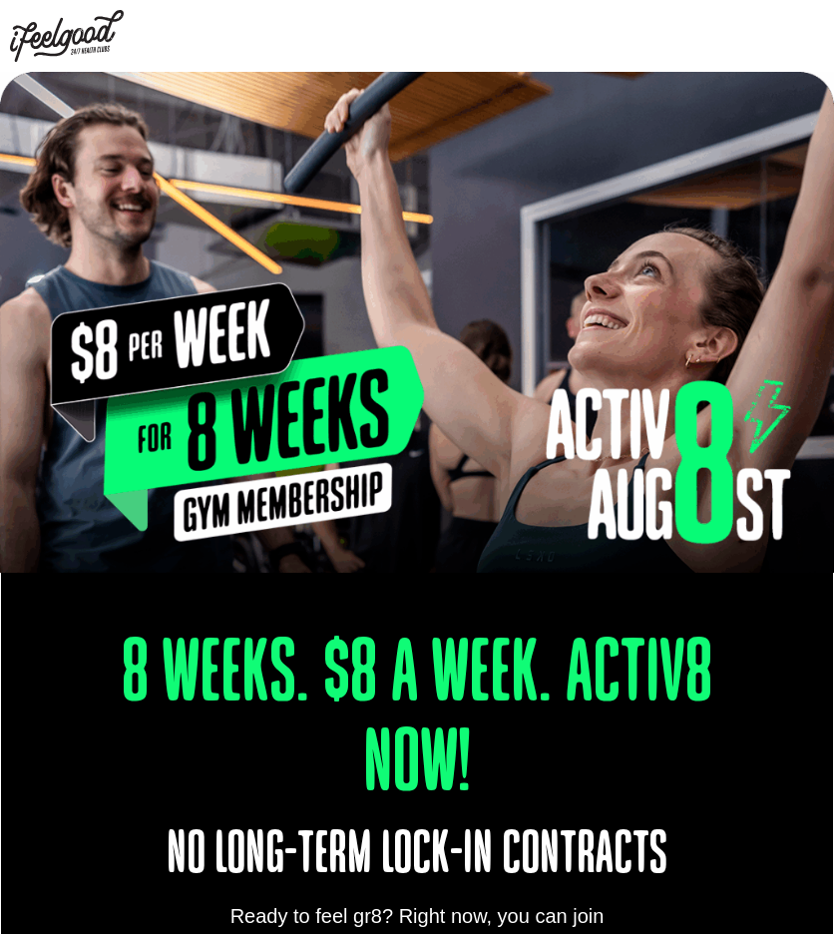
scroll to position [399, 0]
